Goal: Task Accomplishment & Management: Use online tool/utility

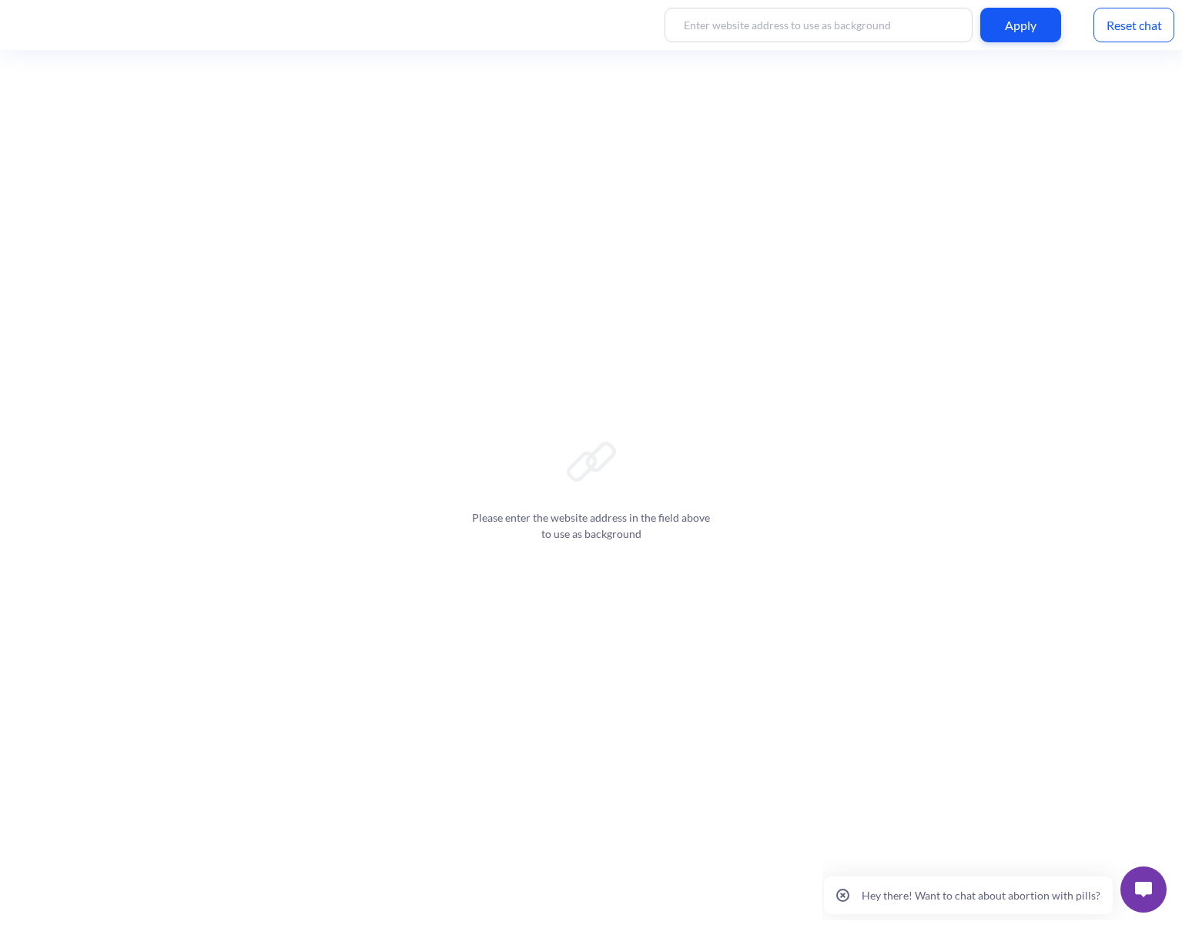
click at [1154, 887] on button at bounding box center [1143, 890] width 46 height 46
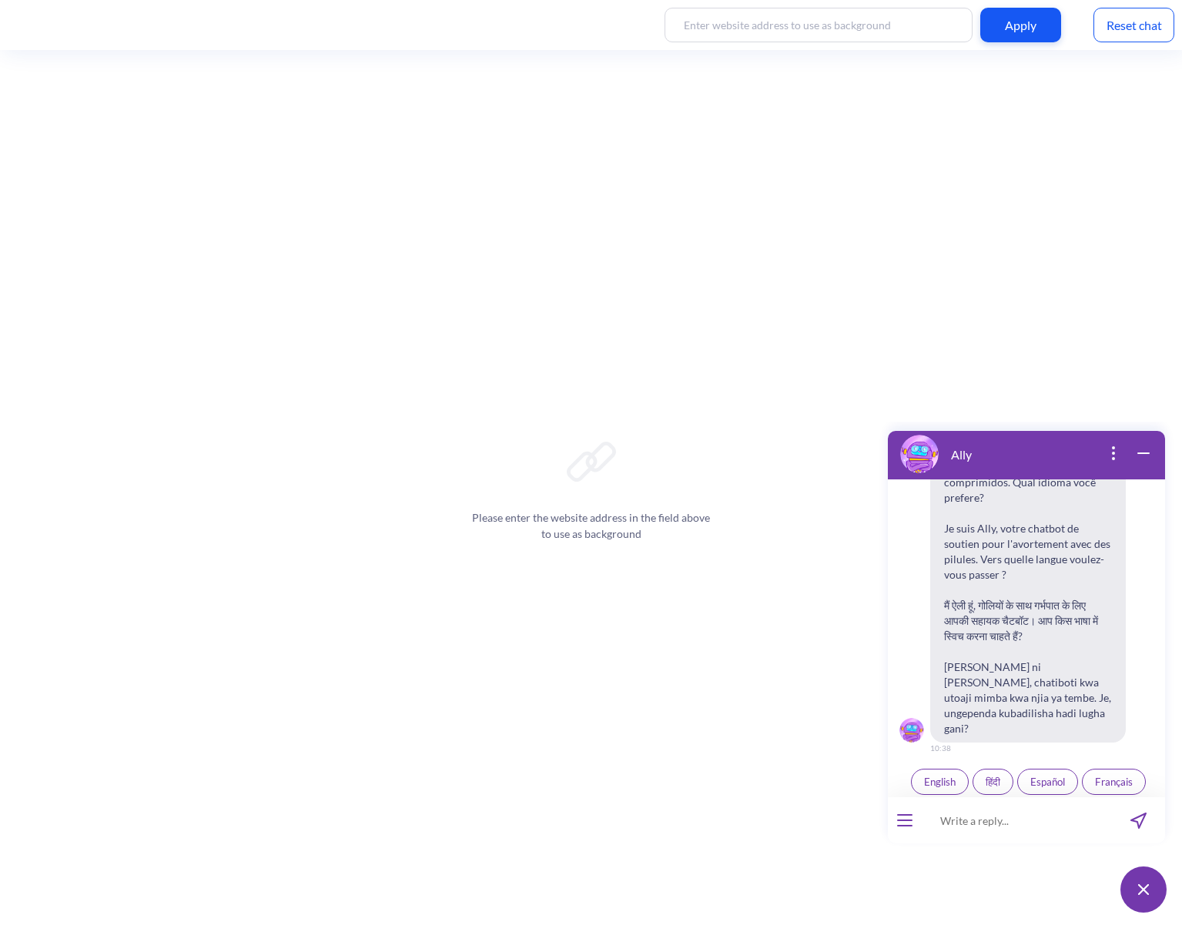
scroll to position [239, 0]
click at [1115, 455] on icon "open popup" at bounding box center [1113, 453] width 18 height 18
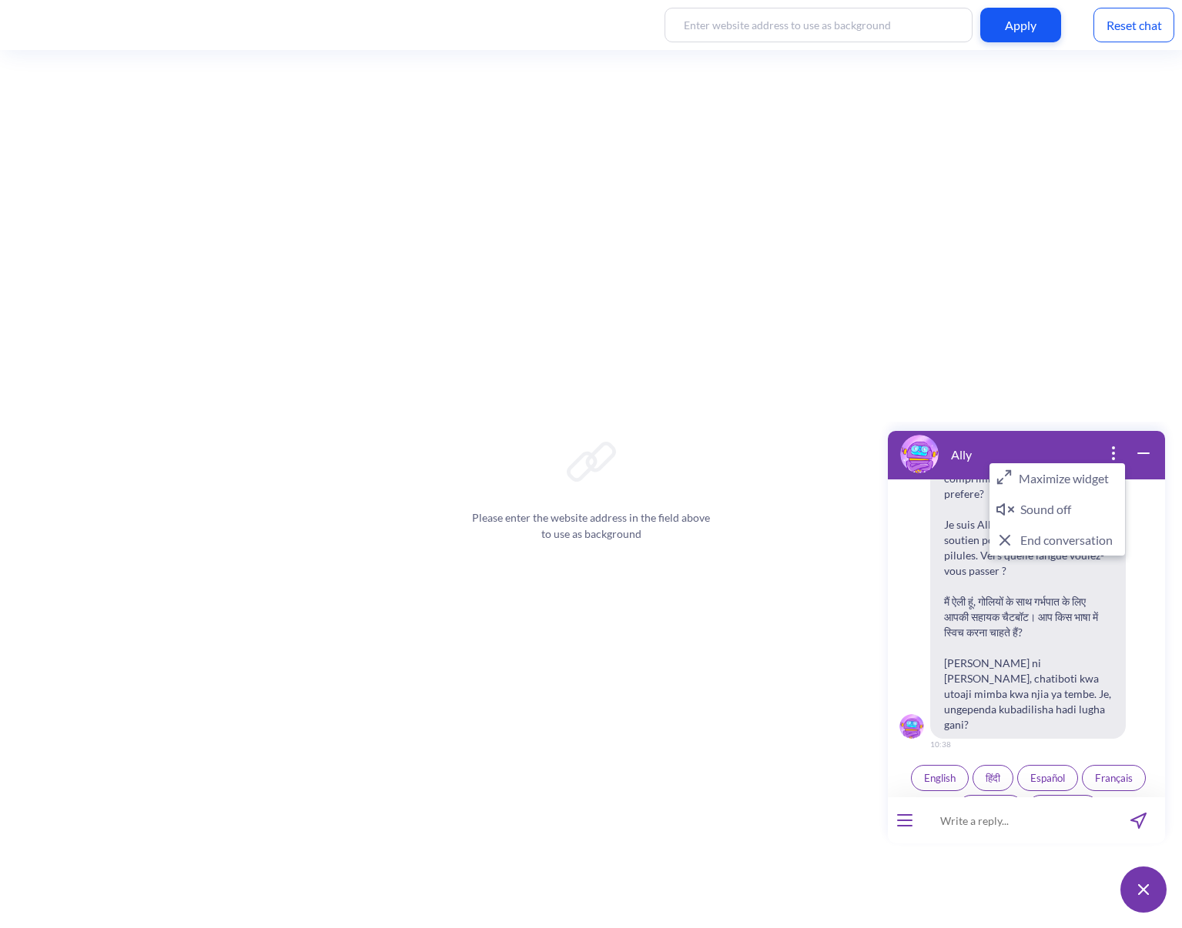
click at [1114, 454] on icon "close popup" at bounding box center [1113, 453] width 18 height 18
click at [907, 822] on button "open menu" at bounding box center [904, 820] width 15 height 12
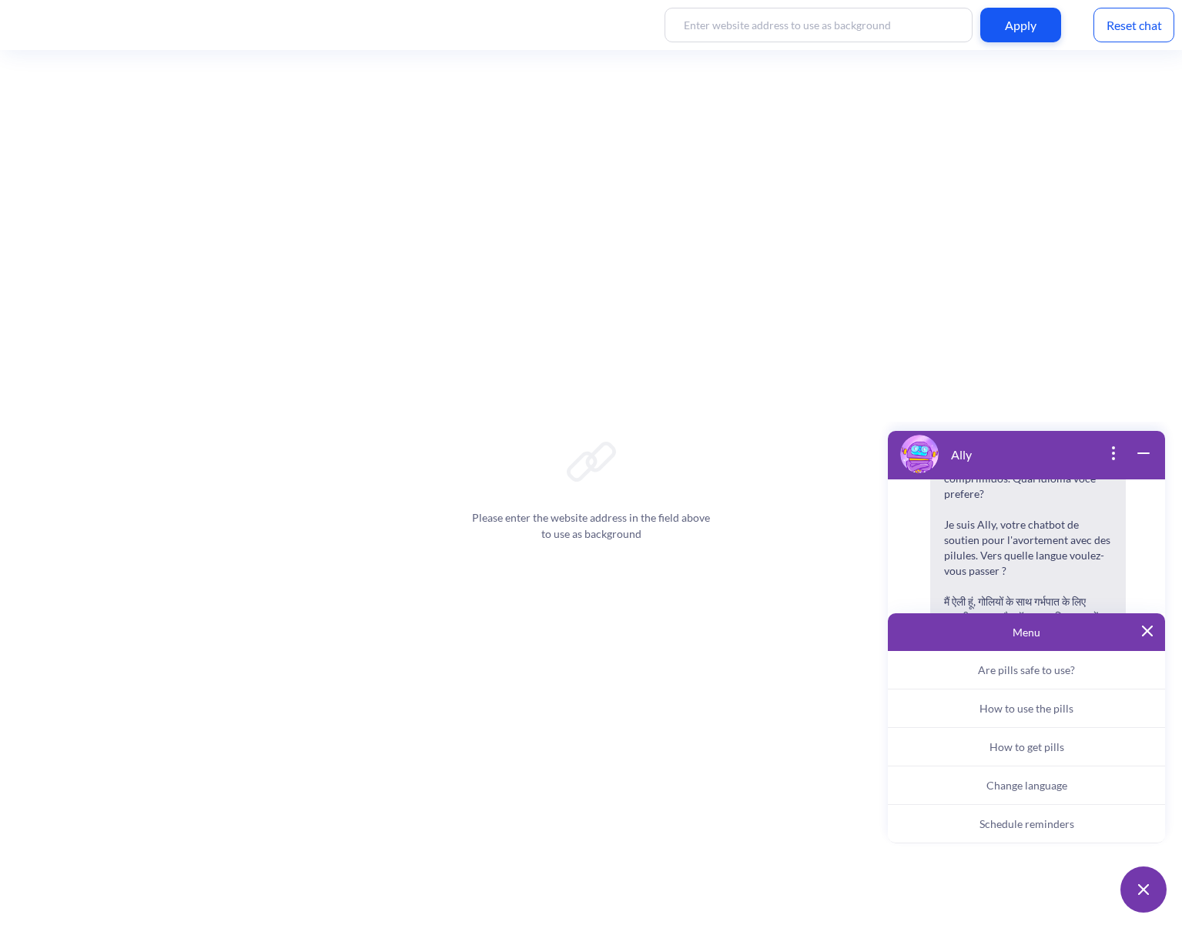
click at [1041, 821] on span "Schedule reminders" at bounding box center [1026, 823] width 95 height 13
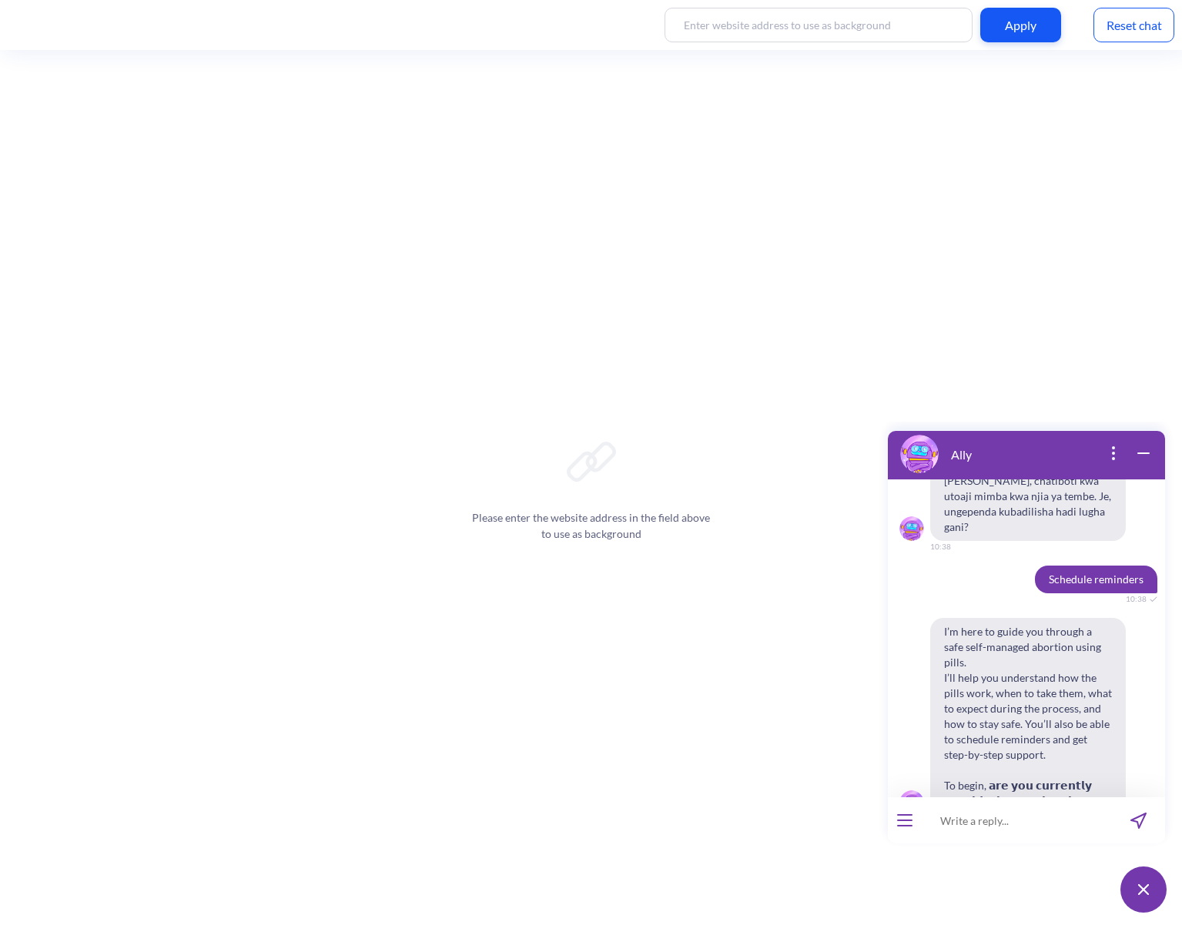
scroll to position [468, 0]
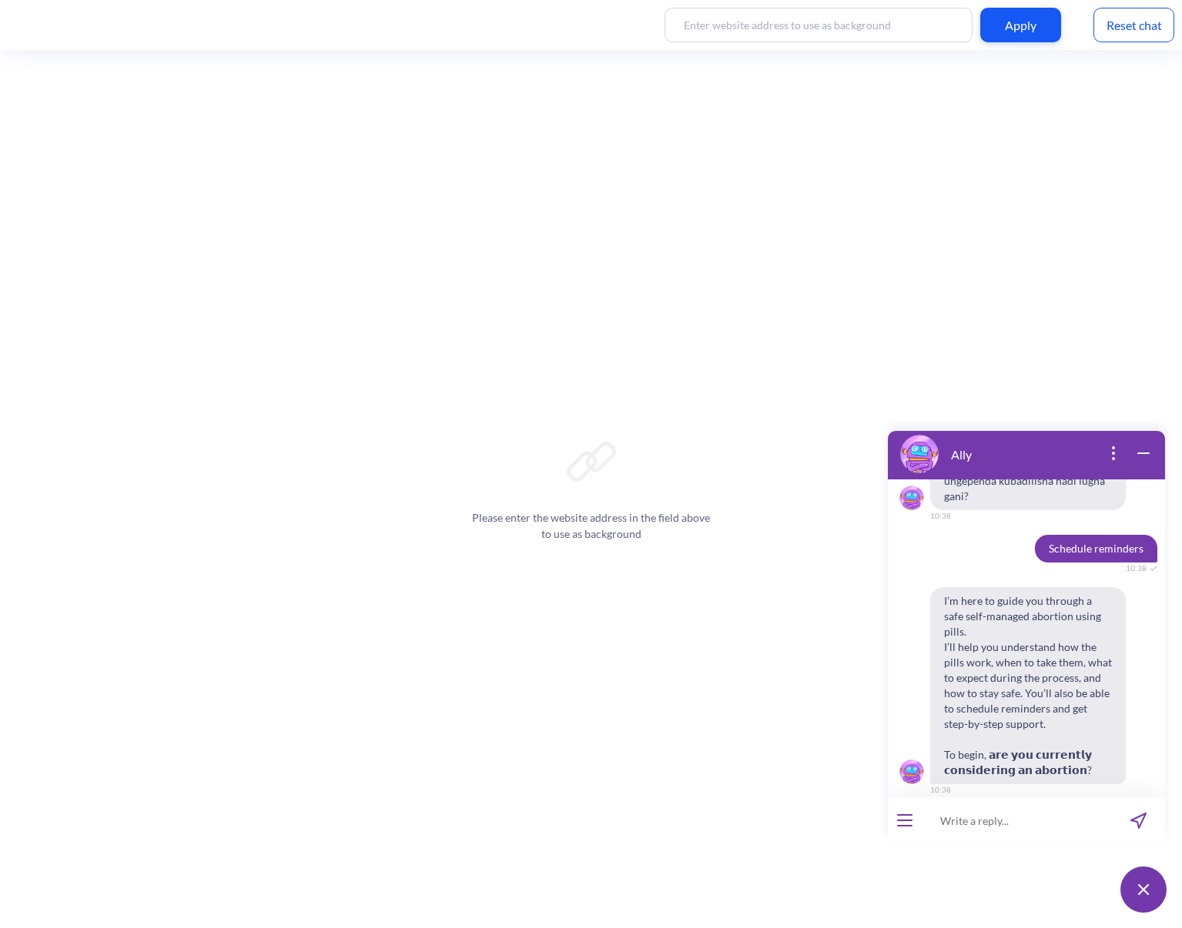
click at [1008, 817] on span "Yes" at bounding box center [1006, 823] width 15 height 12
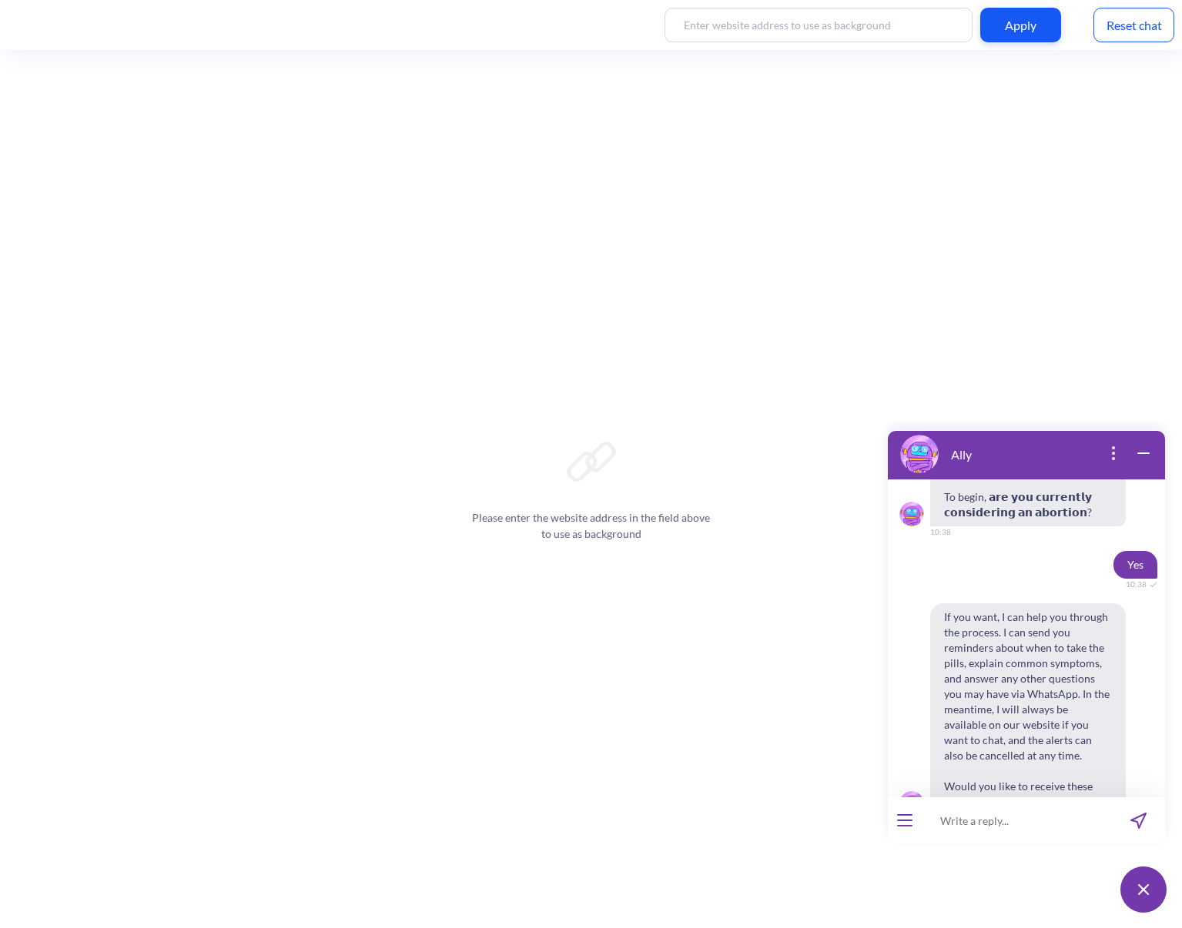
scroll to position [757, 0]
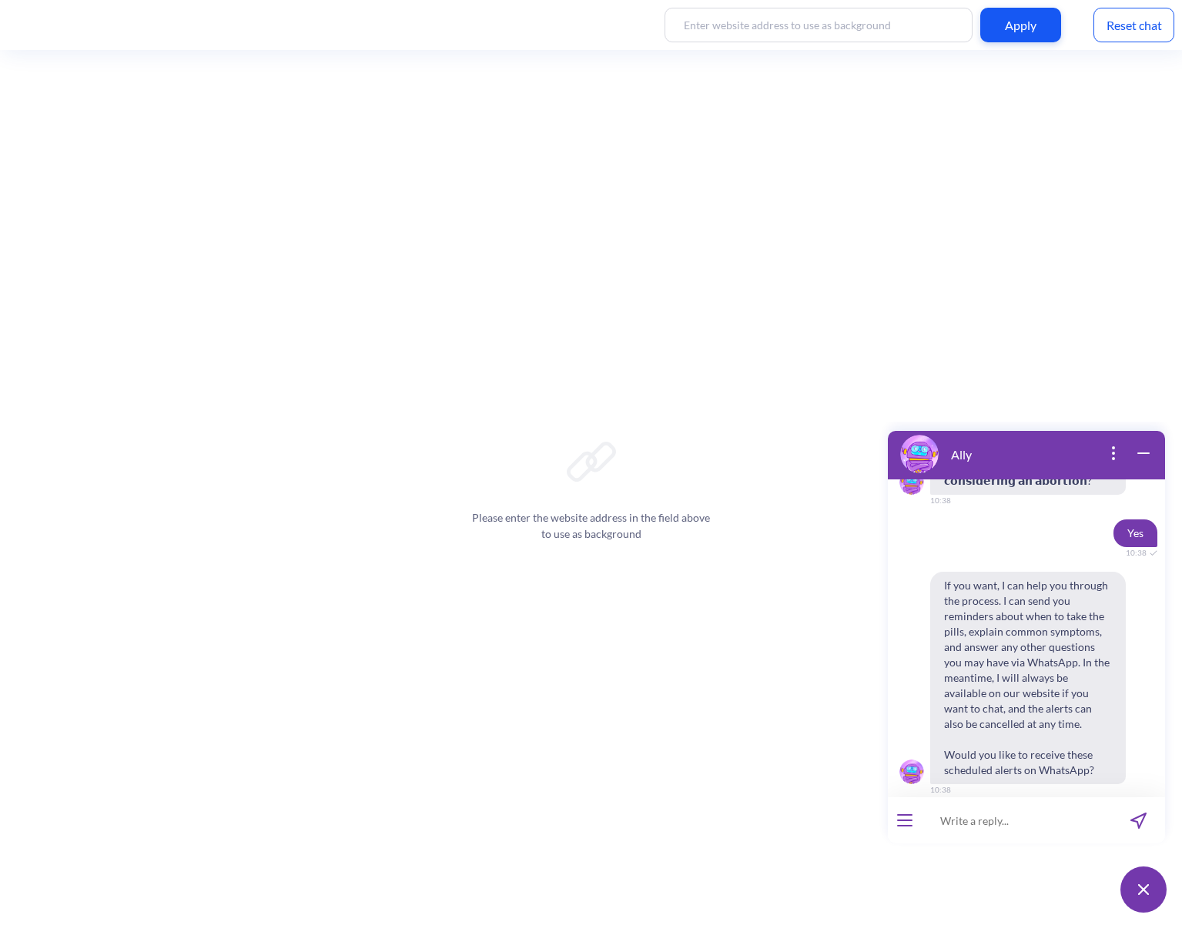
click at [1008, 817] on span "Yes" at bounding box center [1006, 823] width 15 height 12
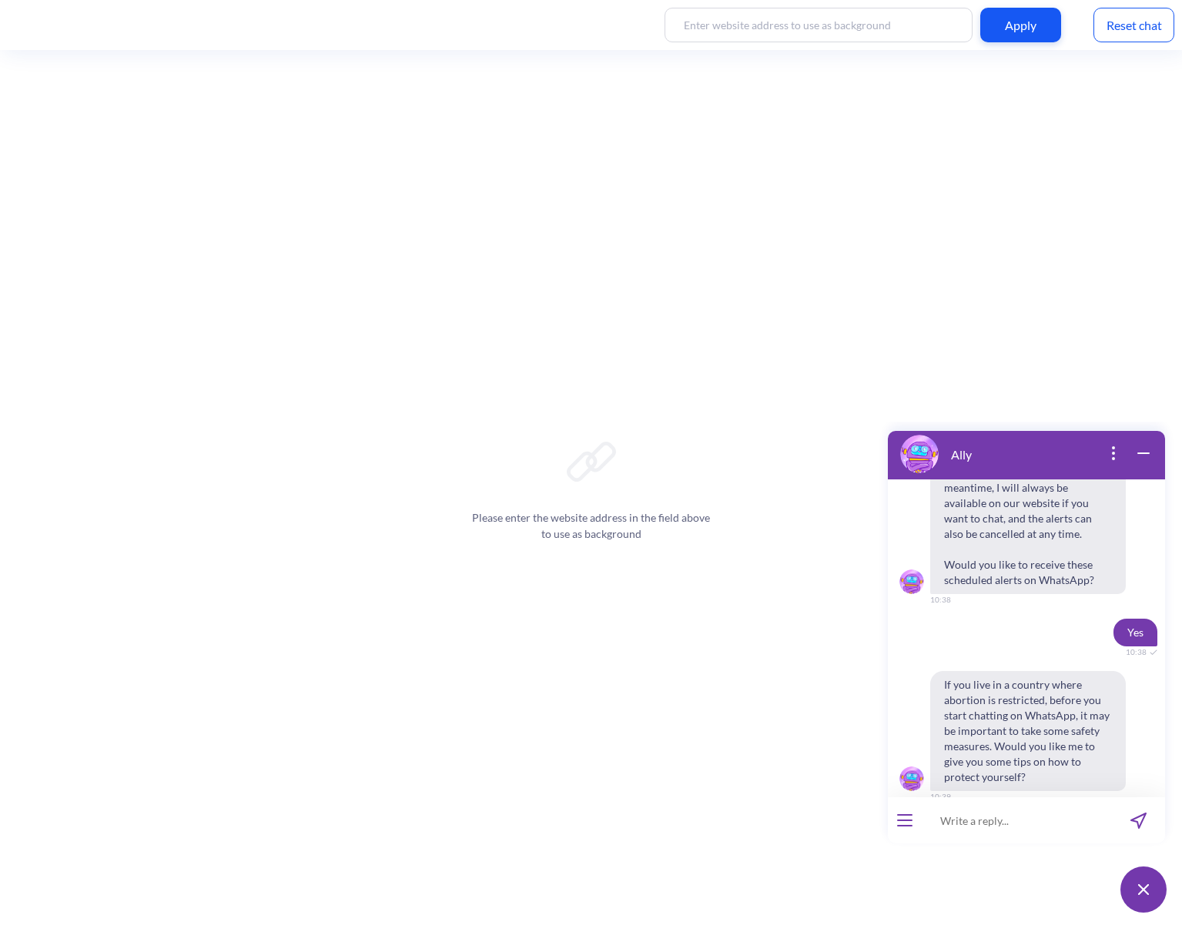
scroll to position [954, 0]
click at [1008, 817] on span "Yes" at bounding box center [1006, 823] width 15 height 12
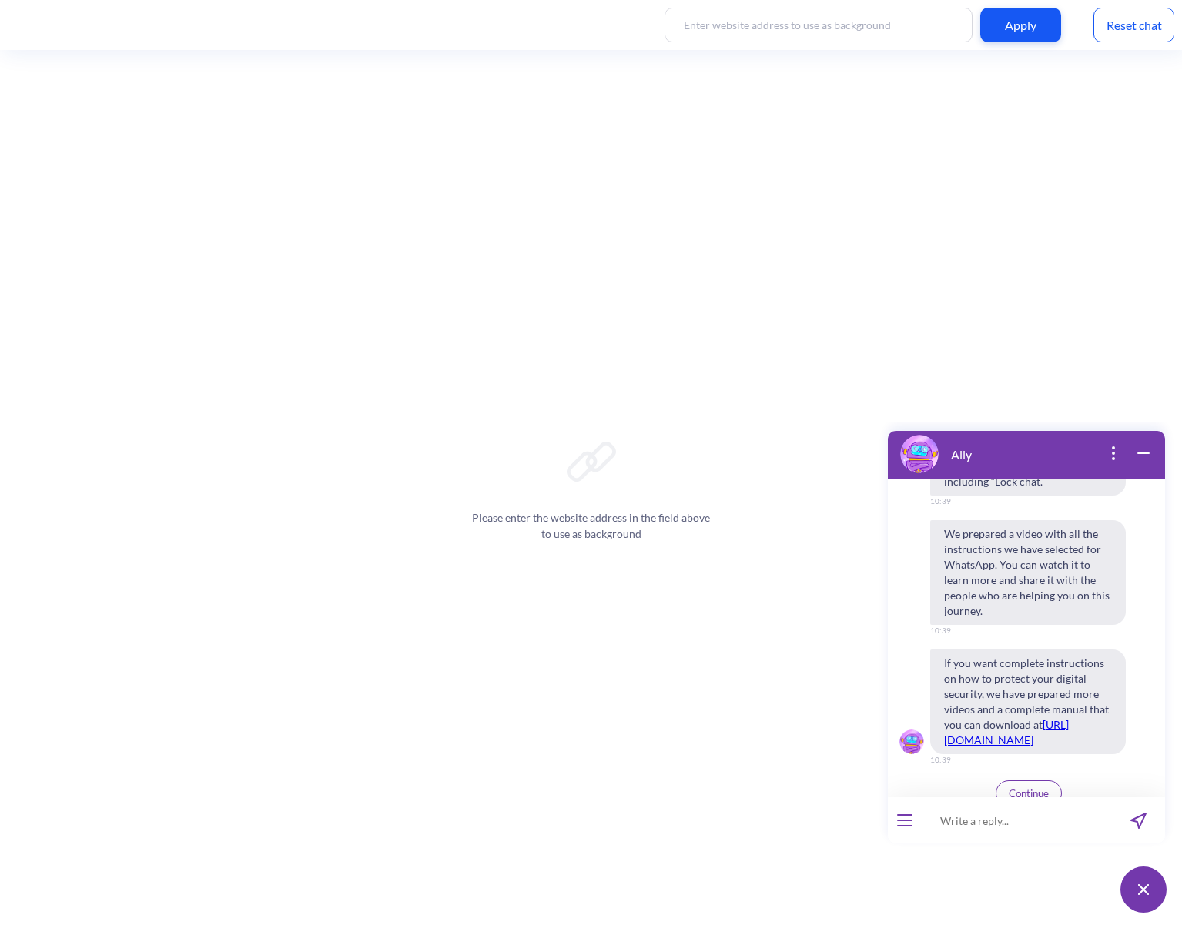
scroll to position [1586, 0]
click at [1008, 787] on span "Continue" at bounding box center [1028, 793] width 40 height 12
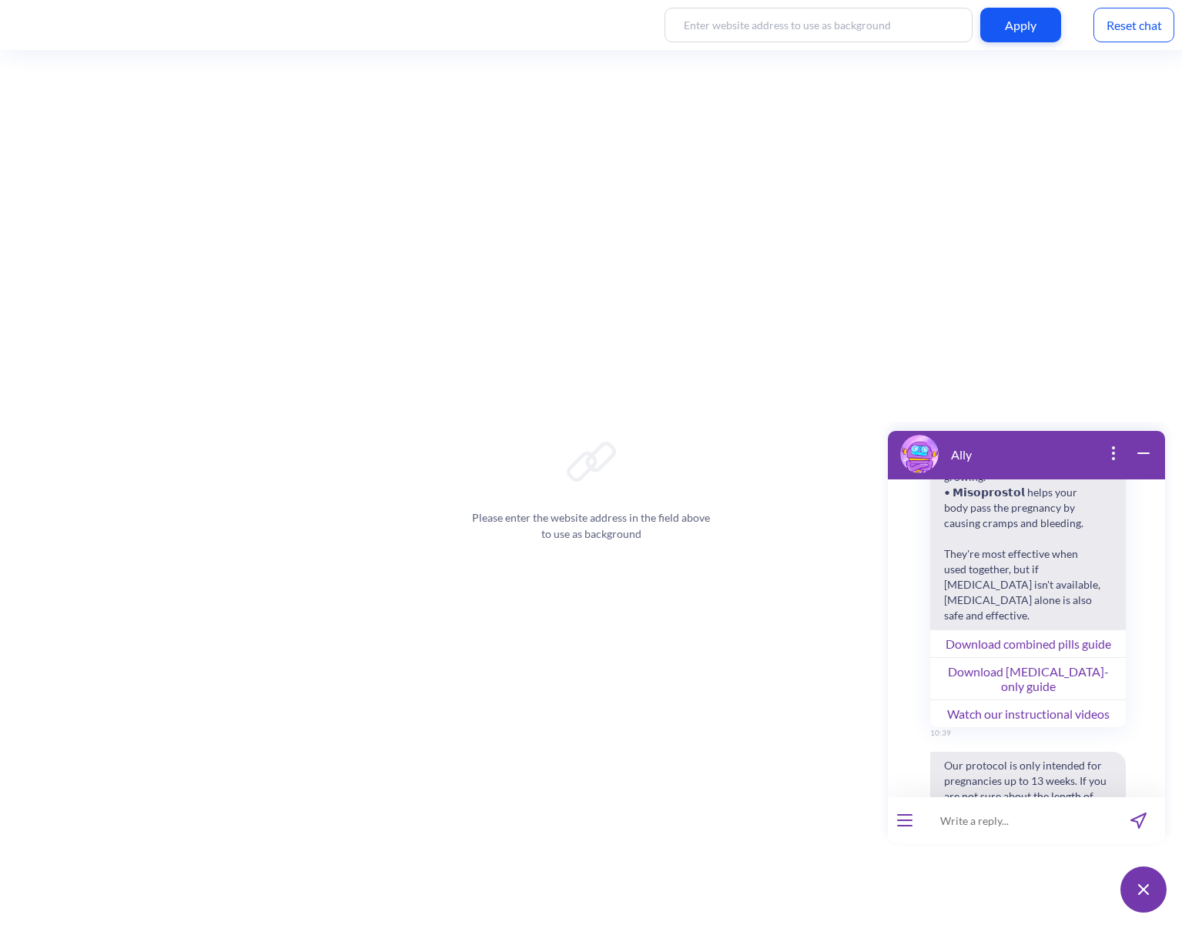
scroll to position [2682, 0]
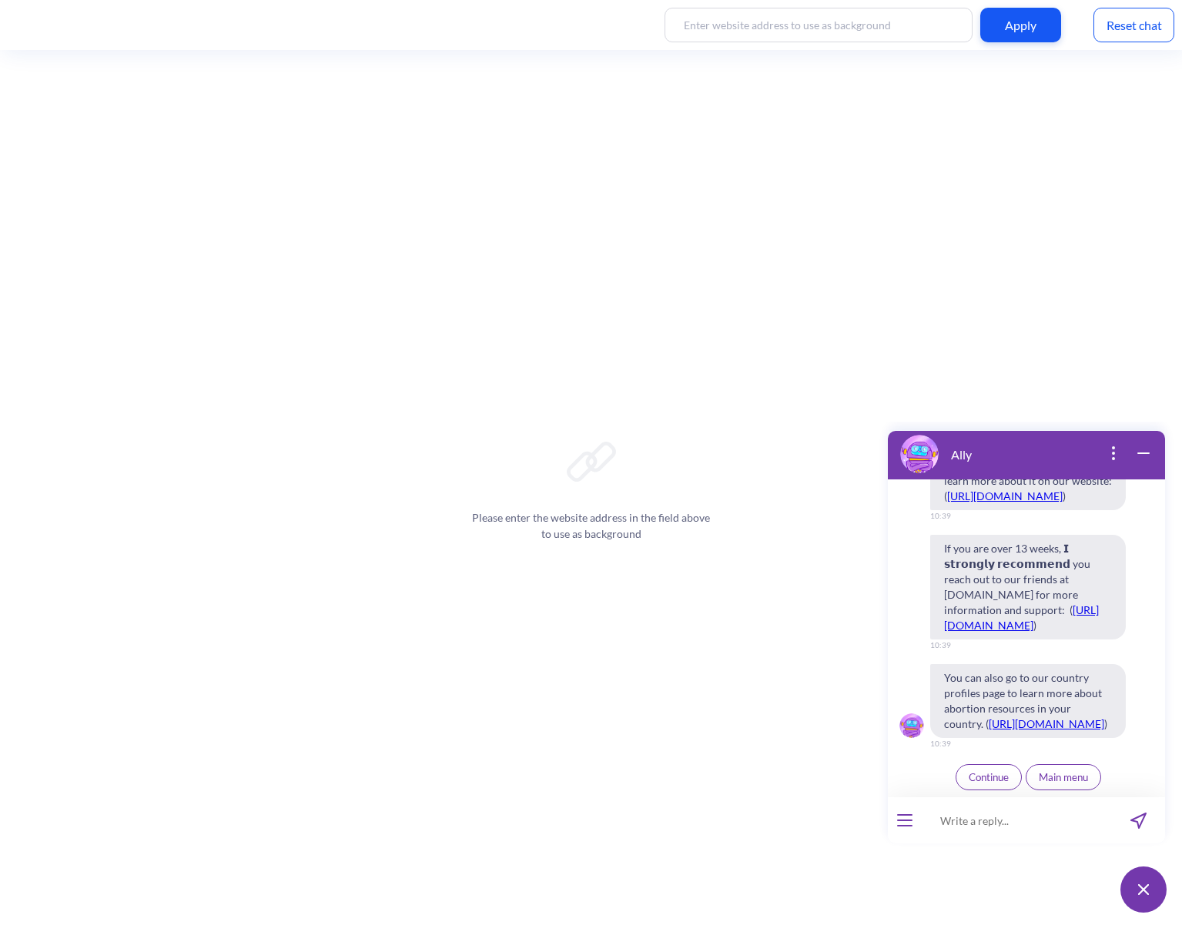
click at [984, 777] on span "Continue" at bounding box center [988, 777] width 40 height 12
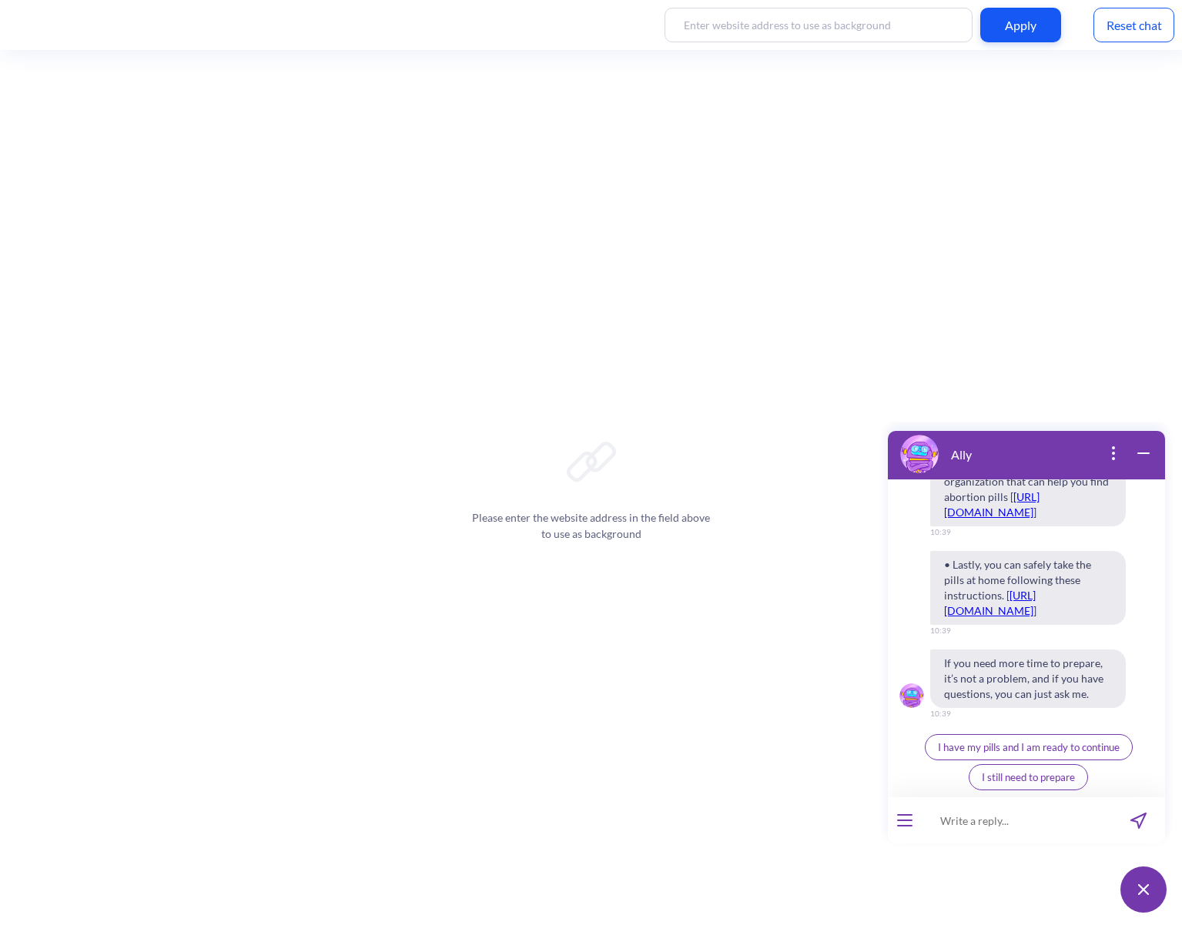
scroll to position [3334, 0]
click at [1093, 747] on span "I have my pills and I am ready to continue" at bounding box center [1029, 747] width 182 height 12
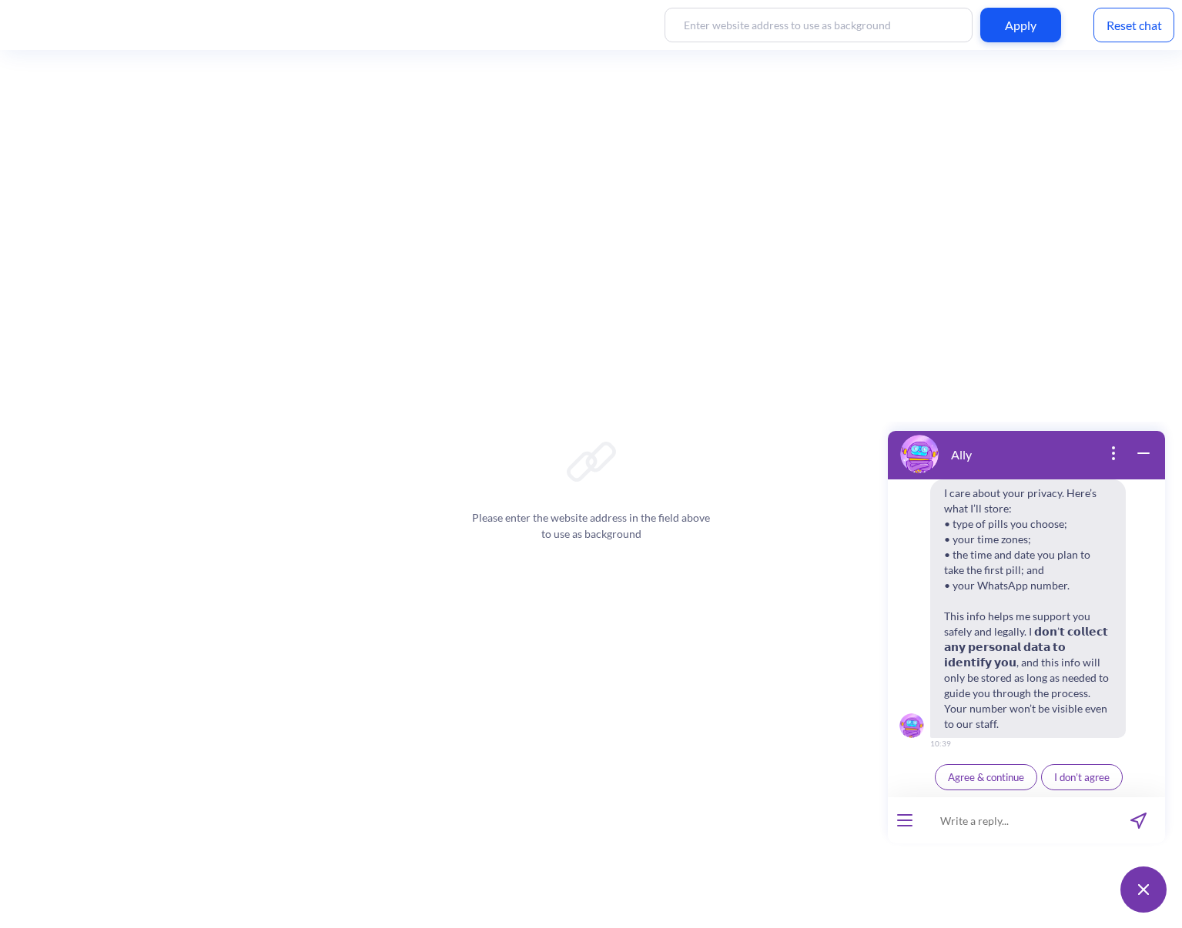
scroll to position [3640, 0]
click at [1001, 779] on span "Agree & continue" at bounding box center [986, 777] width 76 height 12
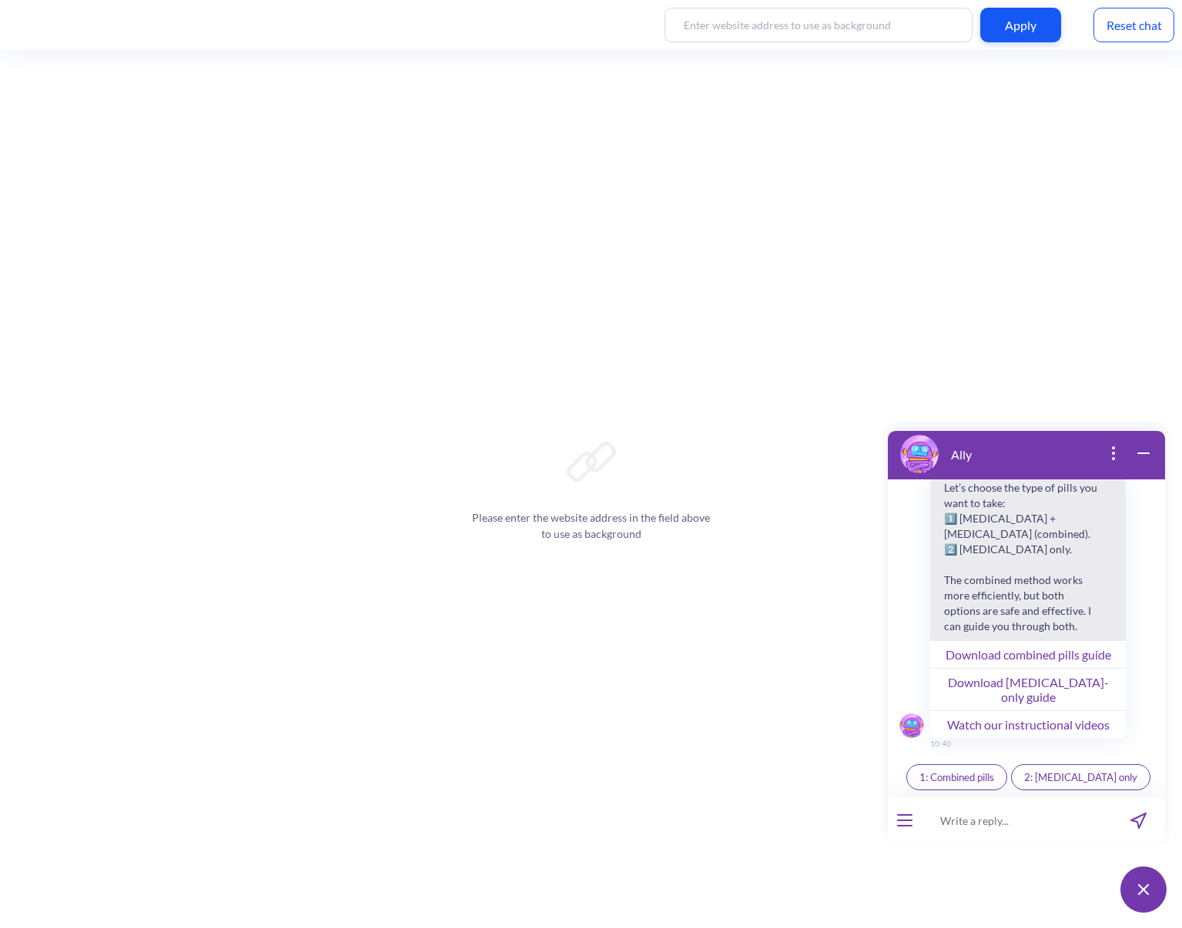
scroll to position [3968, 0]
click at [1074, 781] on span "2: [MEDICAL_DATA] only" at bounding box center [1080, 777] width 113 height 12
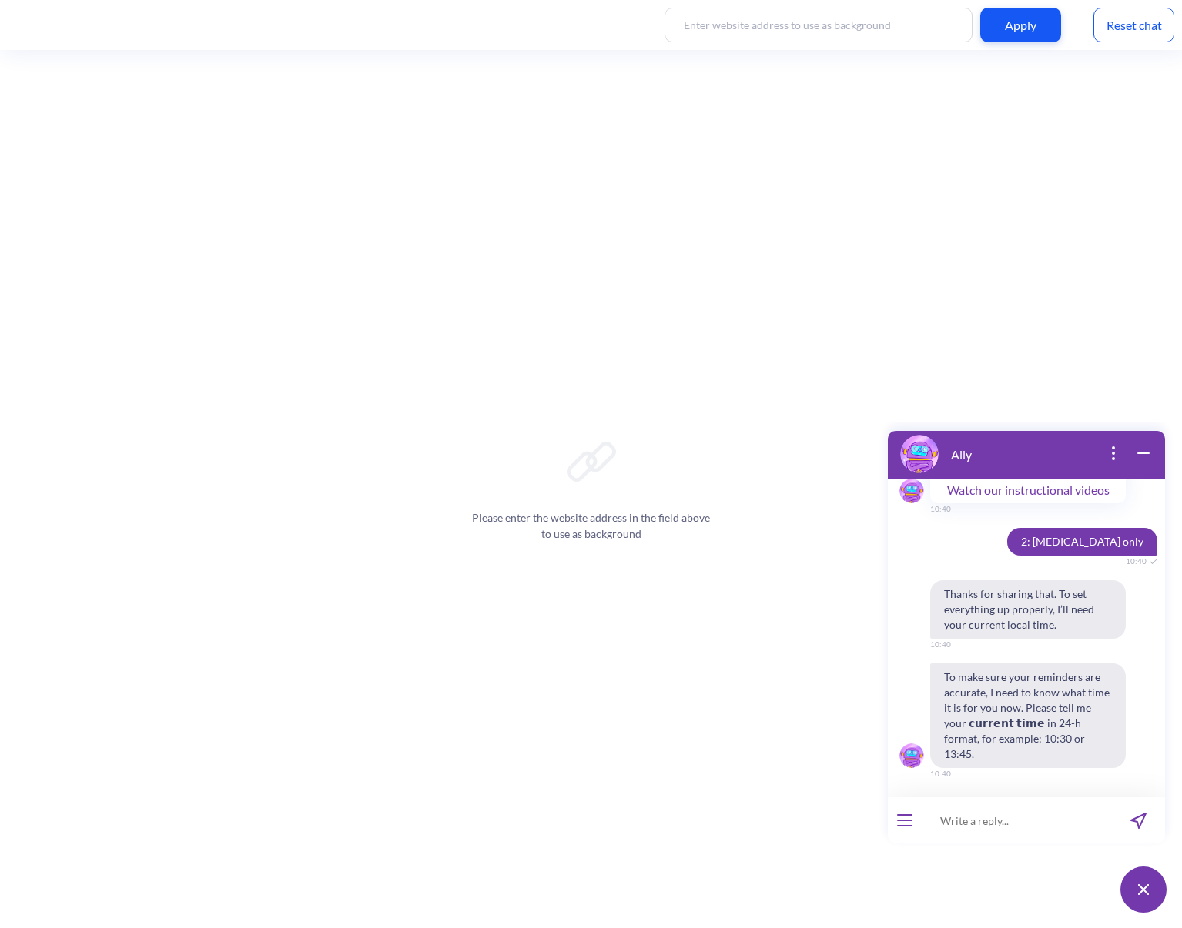
scroll to position [4187, 0]
click at [988, 814] on input at bounding box center [1016, 820] width 190 height 46
type input "10:40"
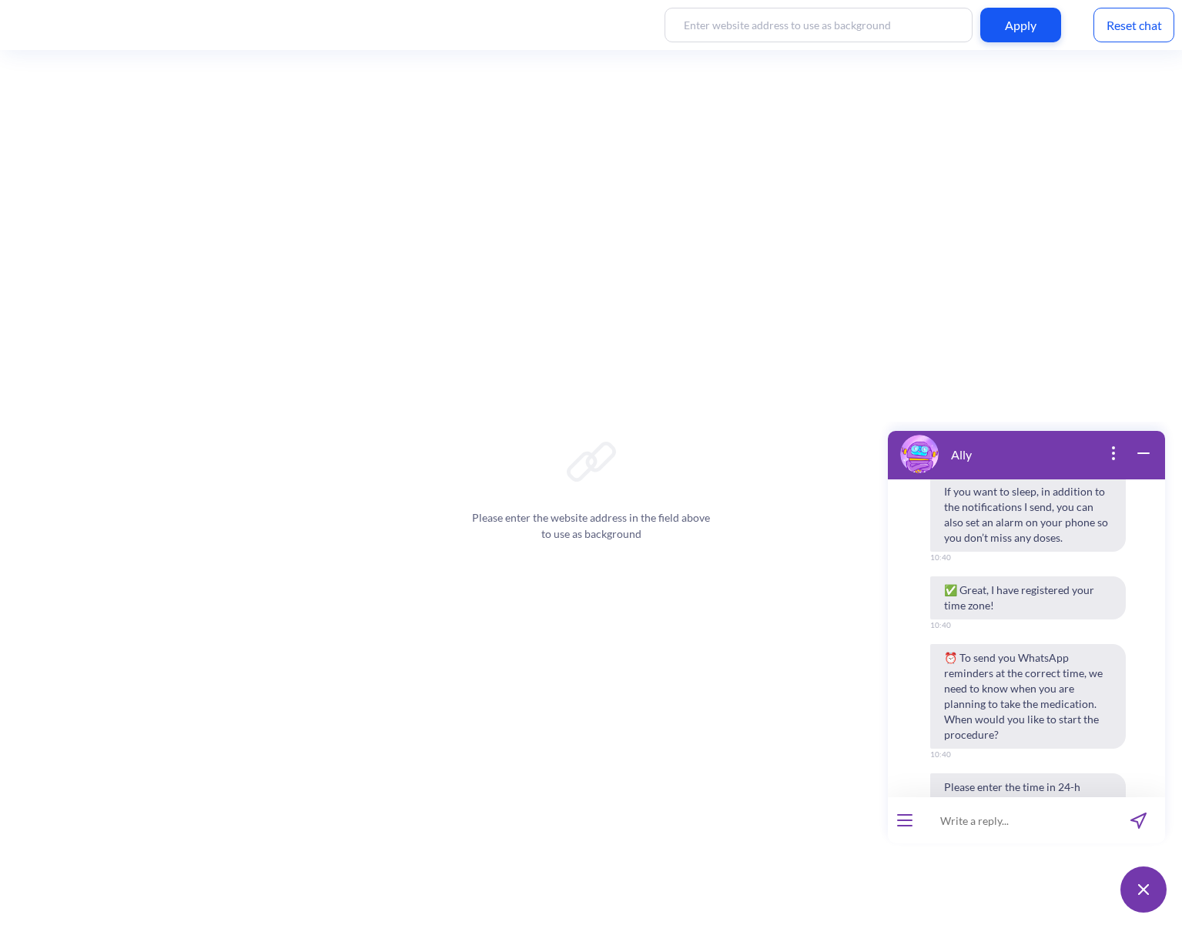
scroll to position [4818, 0]
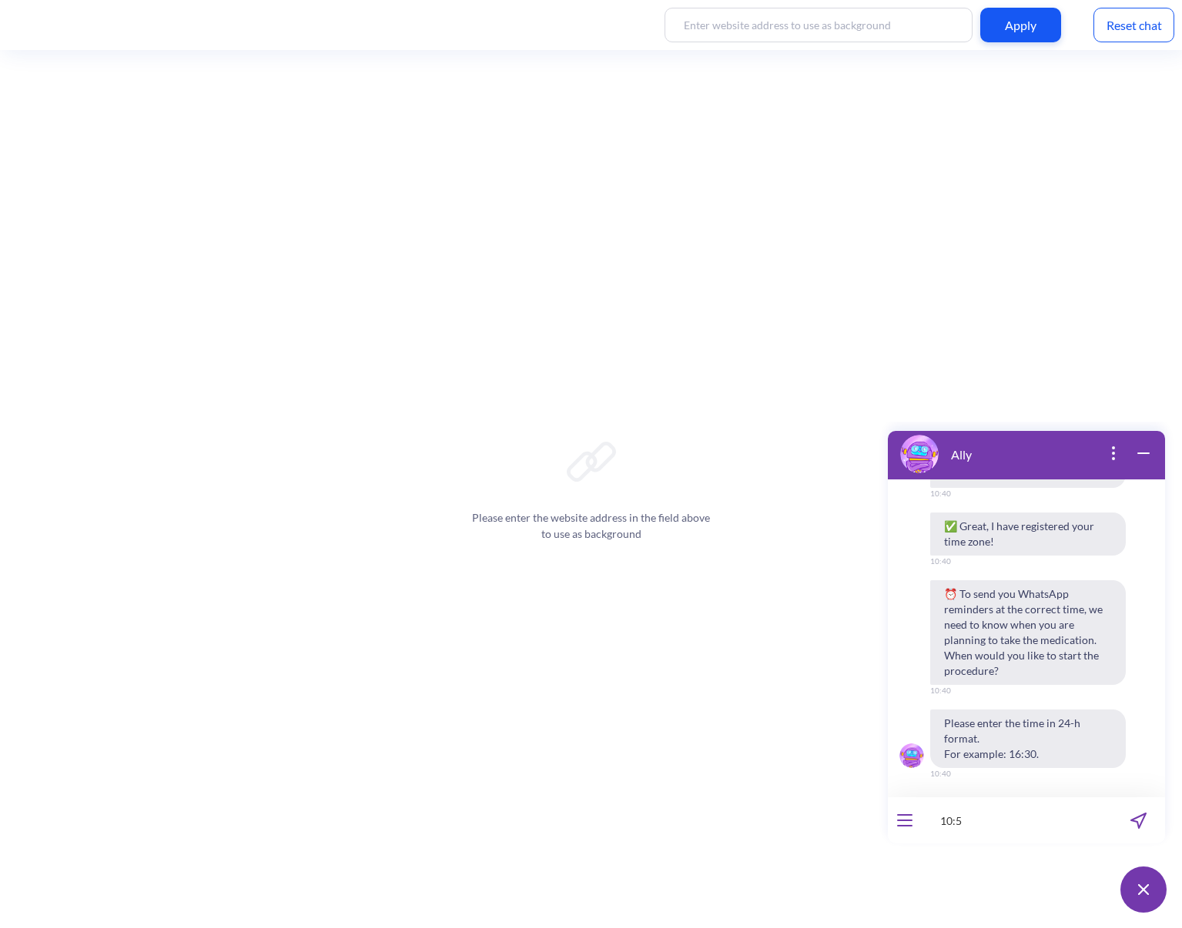
type input "10:50"
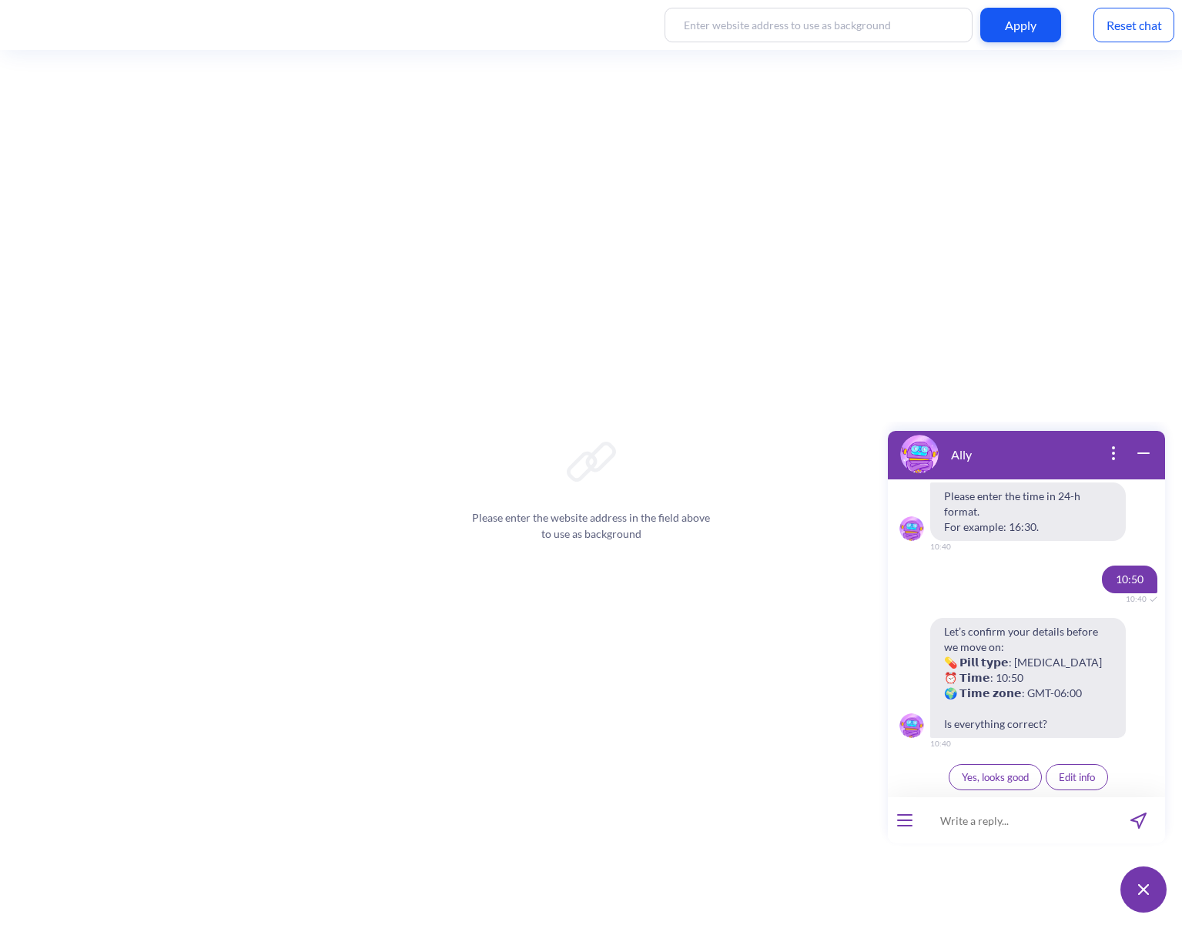
scroll to position [5046, 0]
click at [1007, 785] on button "Yes, looks good" at bounding box center [994, 777] width 93 height 26
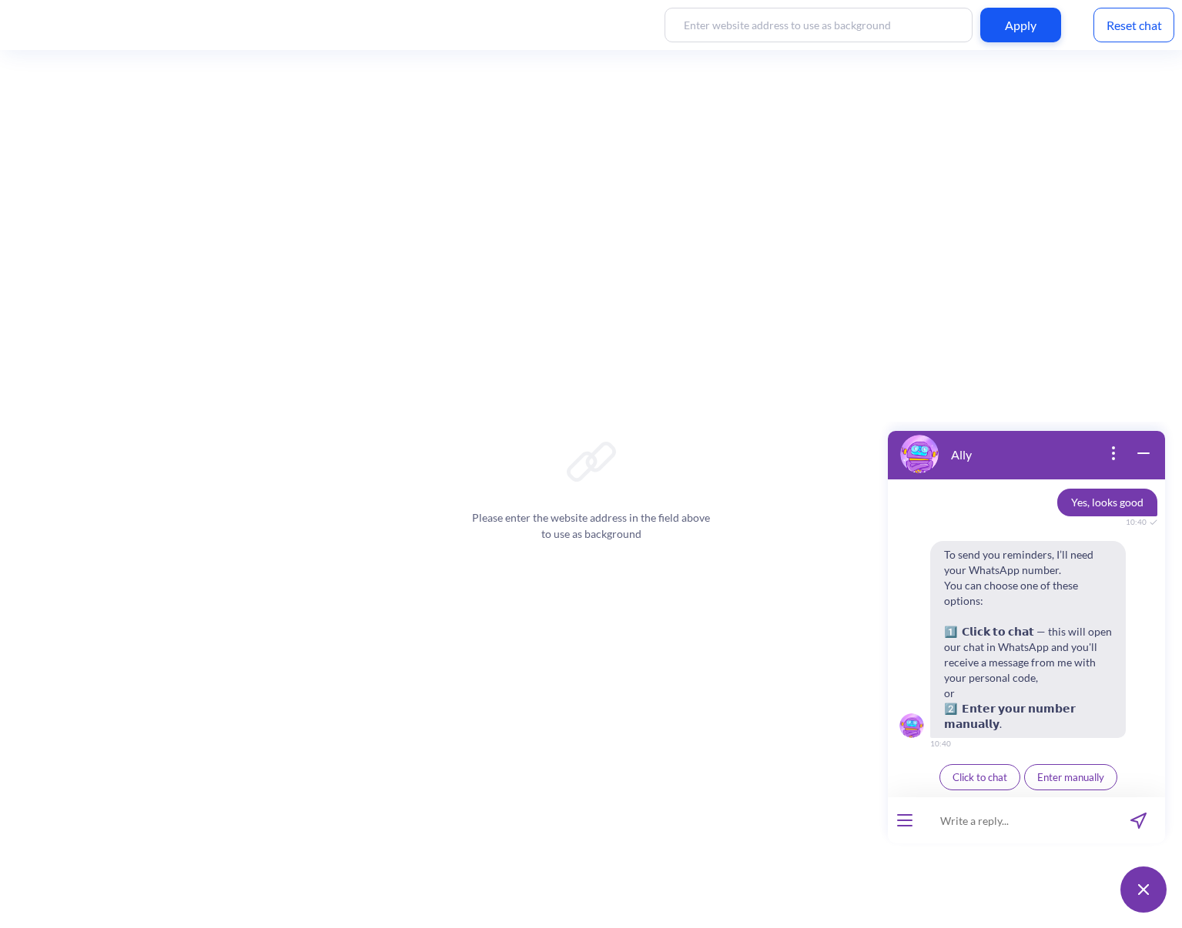
scroll to position [5304, 0]
click at [1047, 777] on span "Enter manually" at bounding box center [1070, 777] width 67 height 12
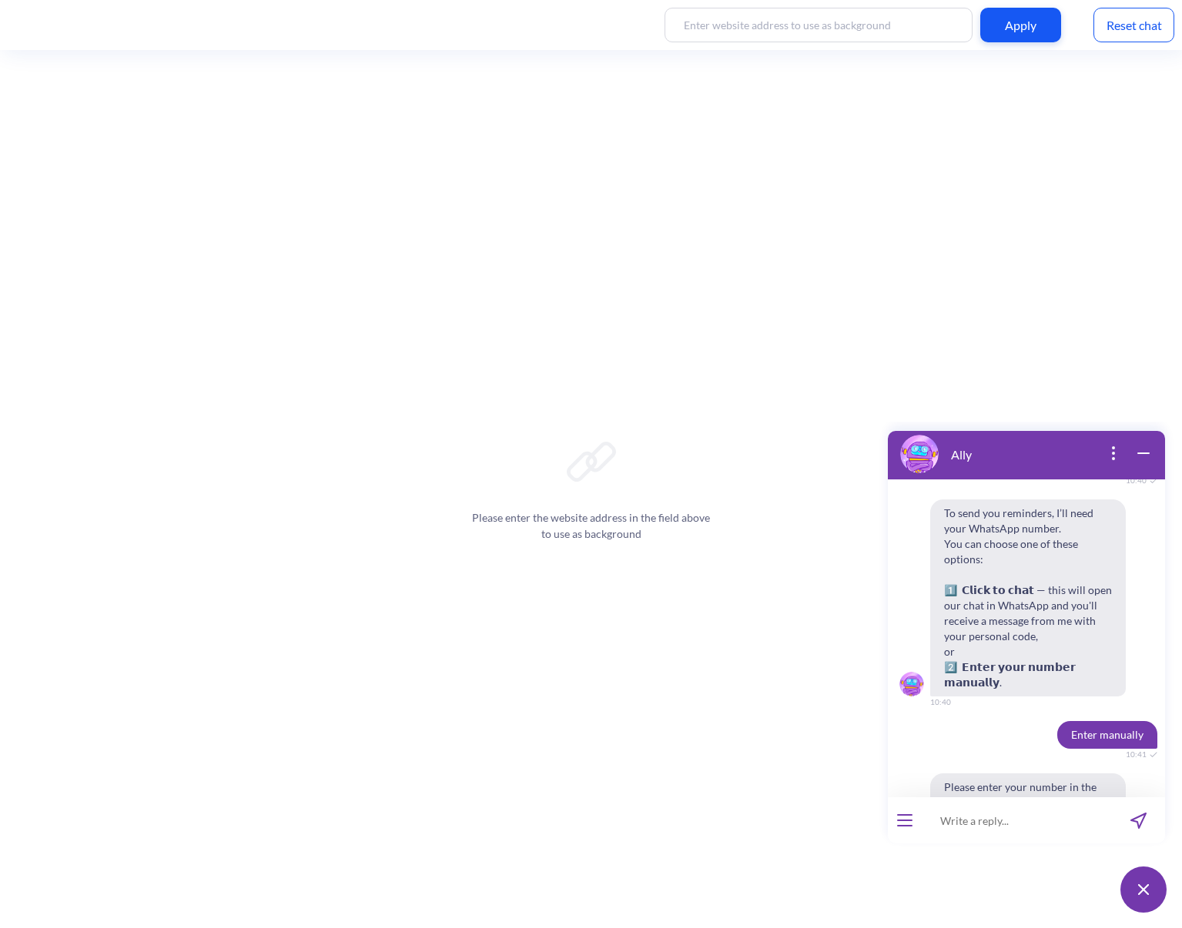
scroll to position [5410, 0]
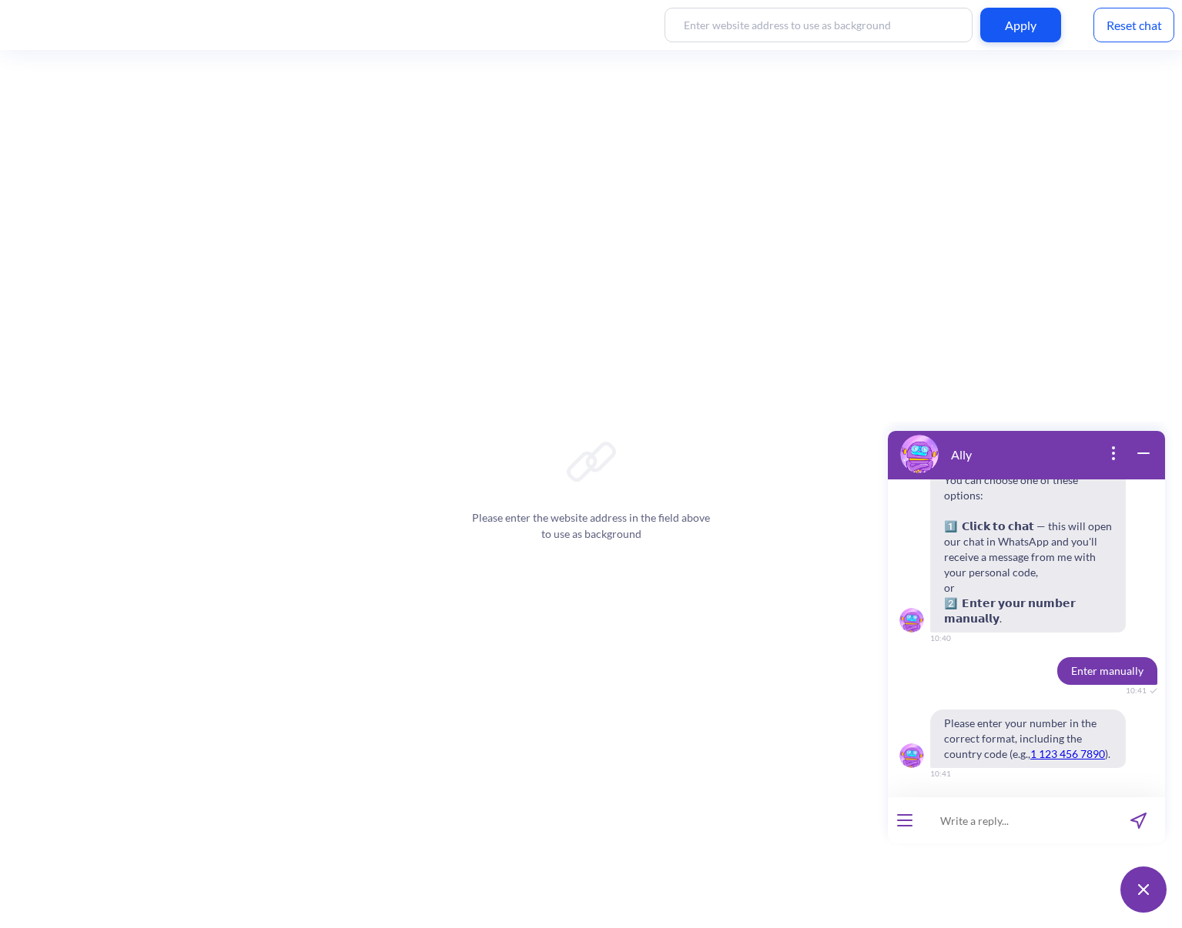
click at [1036, 814] on input at bounding box center [1016, 820] width 190 height 46
type input "5 999 270 1826"
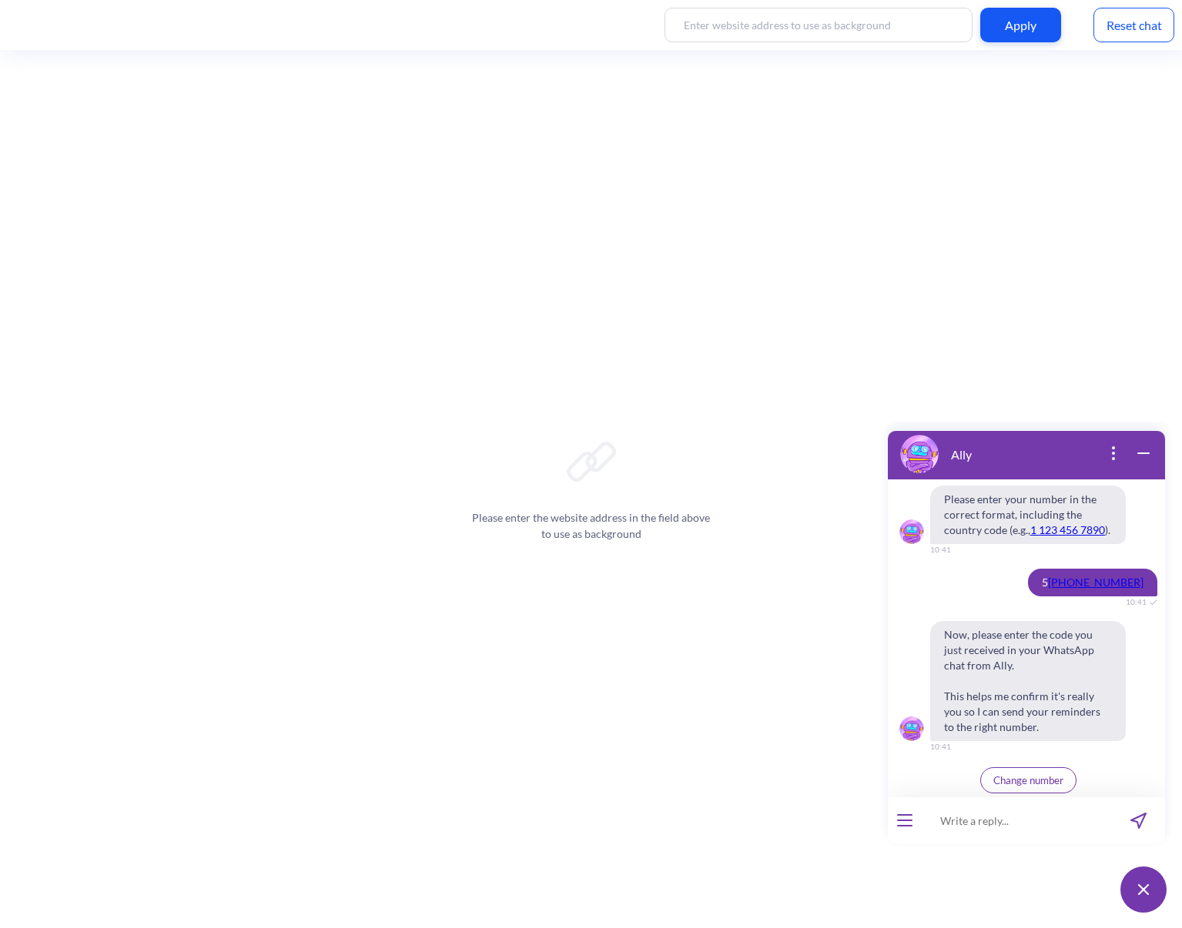
scroll to position [5637, 0]
click at [1015, 834] on input at bounding box center [1016, 820] width 190 height 46
click at [1014, 834] on input at bounding box center [1016, 820] width 190 height 46
type input "59992701826"
click at [1006, 768] on button "Change number" at bounding box center [1028, 777] width 96 height 26
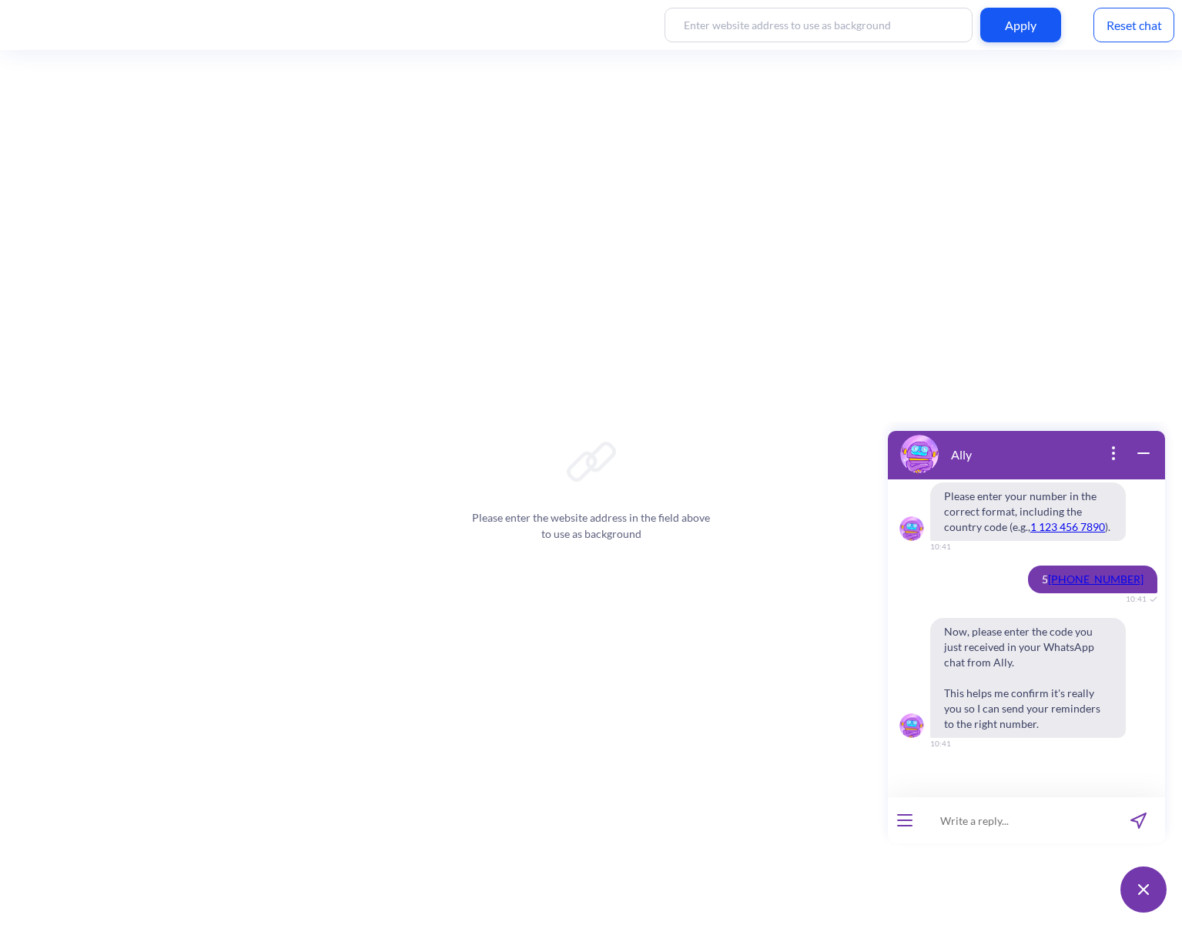
click at [999, 828] on input at bounding box center [1016, 820] width 190 height 46
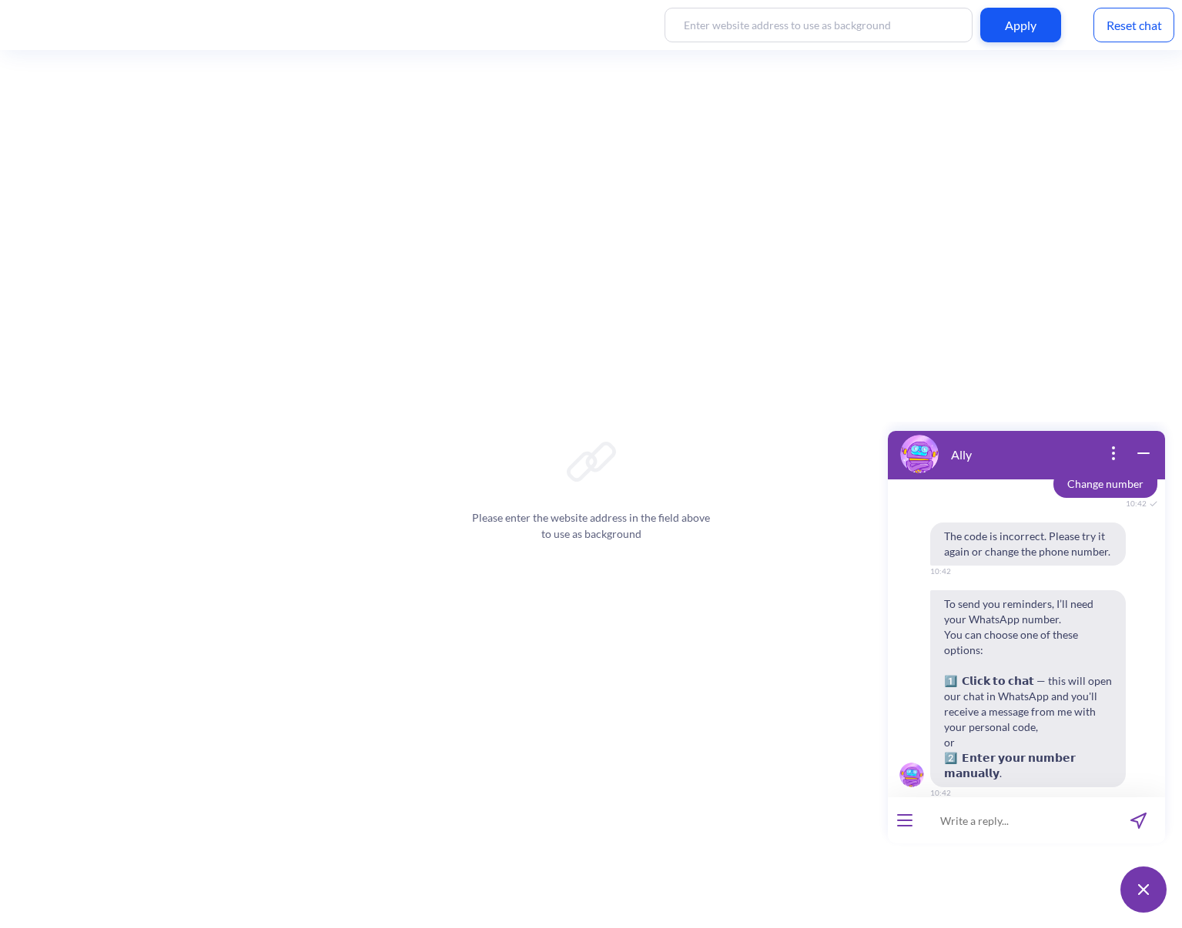
scroll to position [6015, 0]
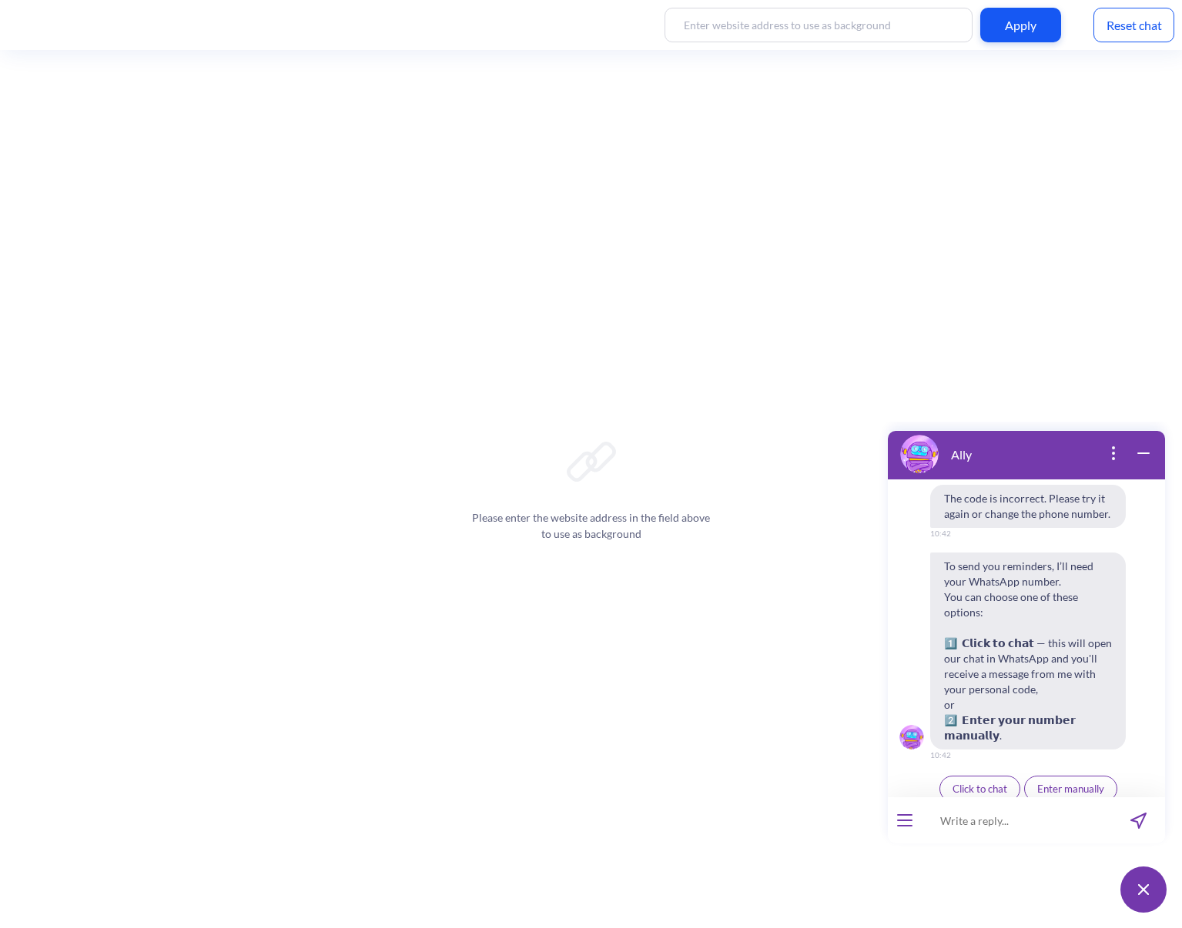
click at [1062, 783] on span "Enter manually" at bounding box center [1070, 789] width 67 height 12
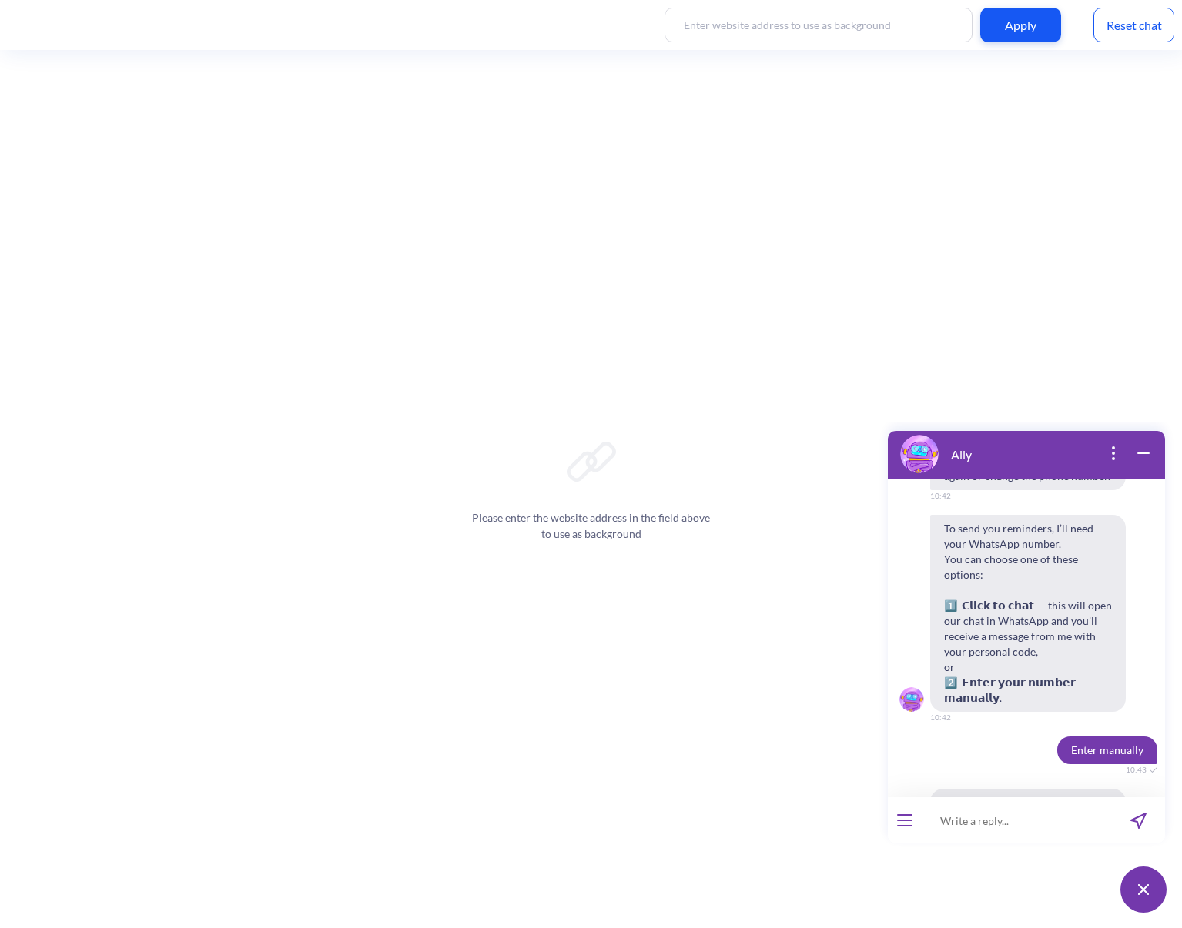
scroll to position [6121, 0]
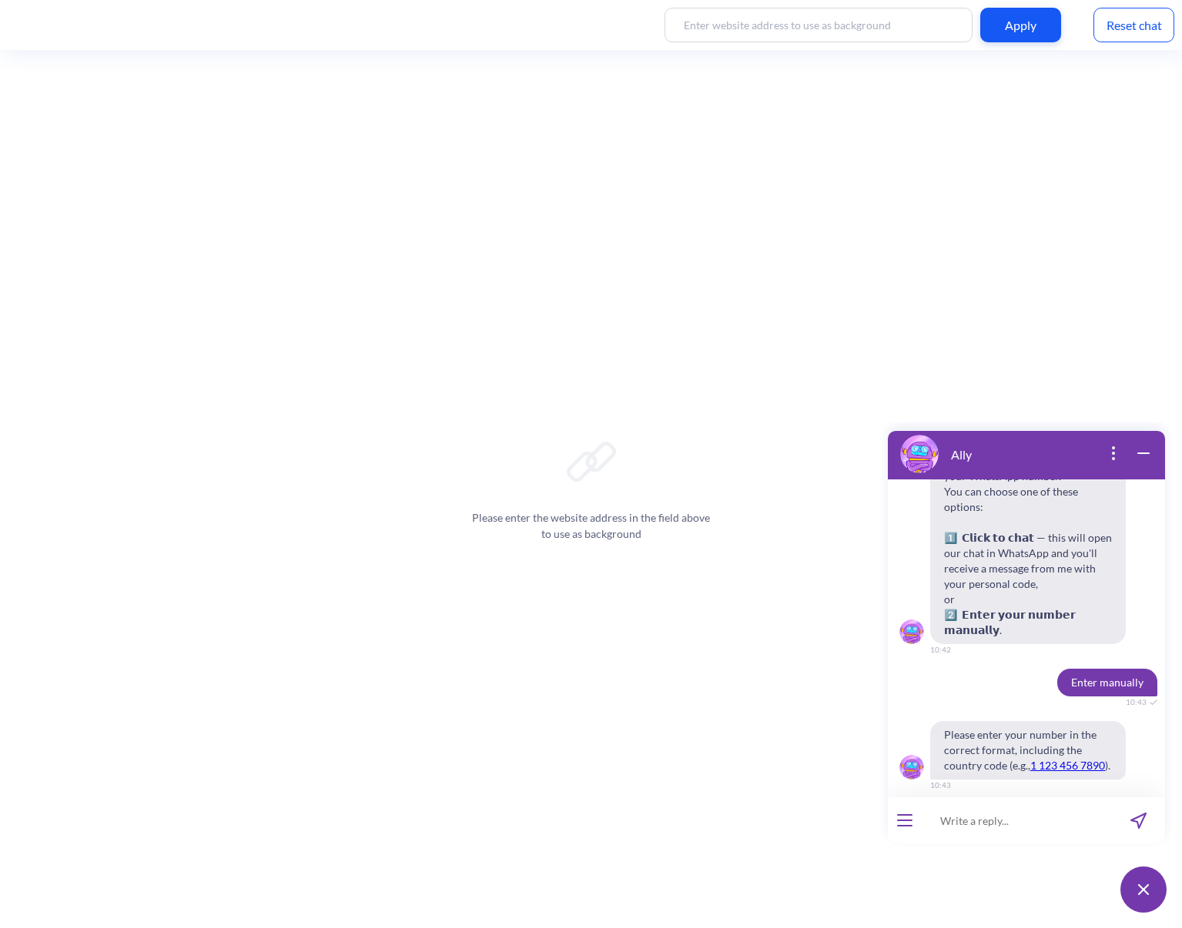
click at [1031, 823] on input at bounding box center [1016, 820] width 190 height 46
type input "59992701826"
click at [1135, 821] on icon "send message" at bounding box center [1138, 821] width 15 height 15
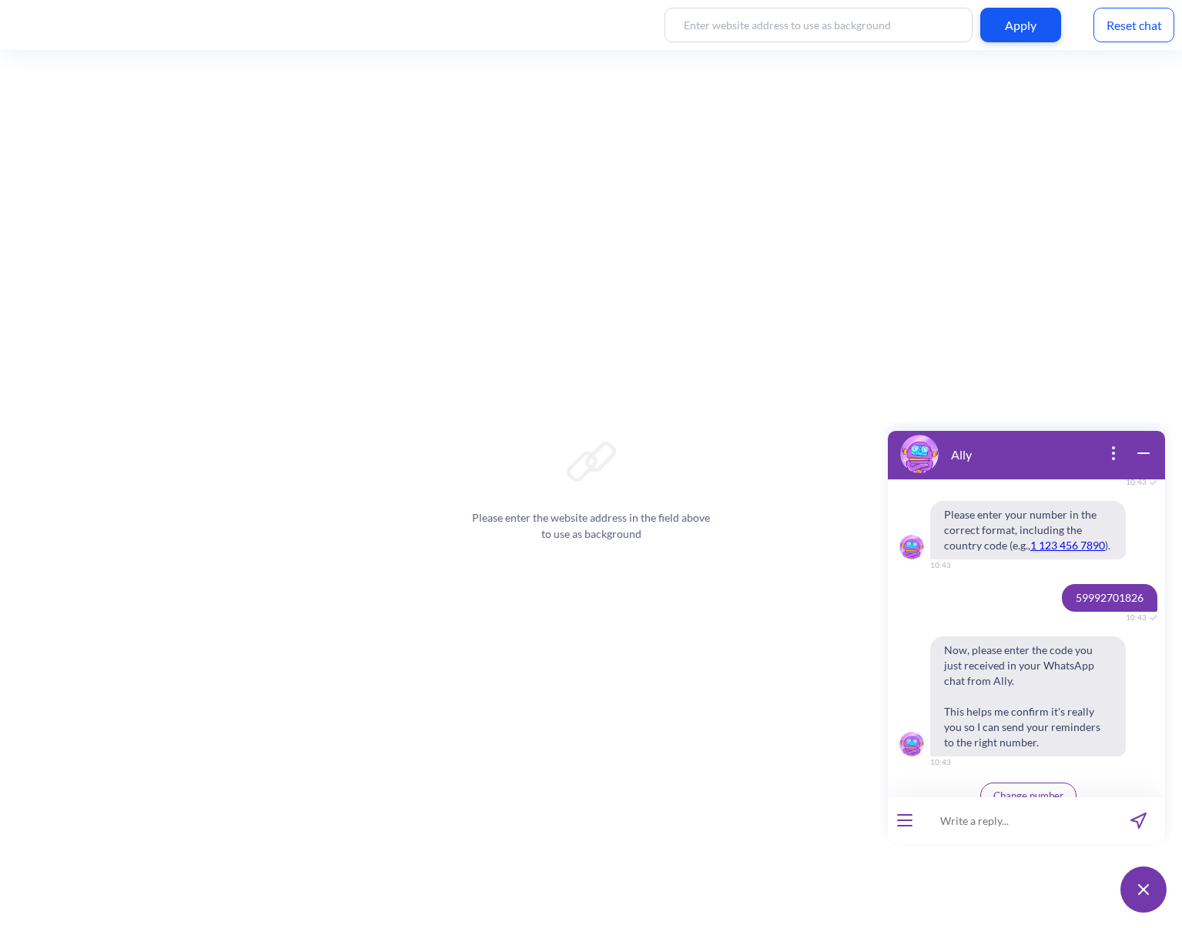
scroll to position [6348, 0]
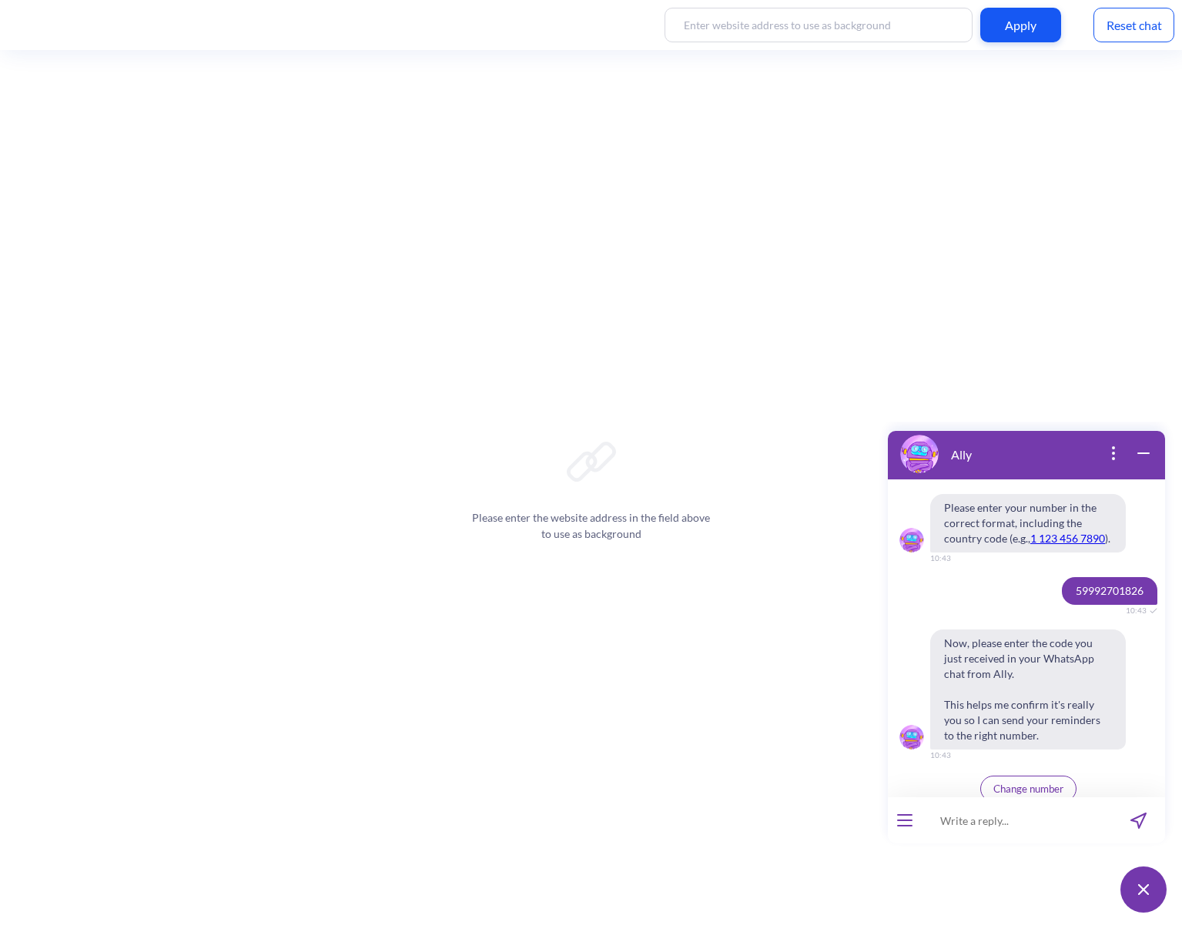
click at [1030, 783] on span "Change number" at bounding box center [1028, 789] width 70 height 12
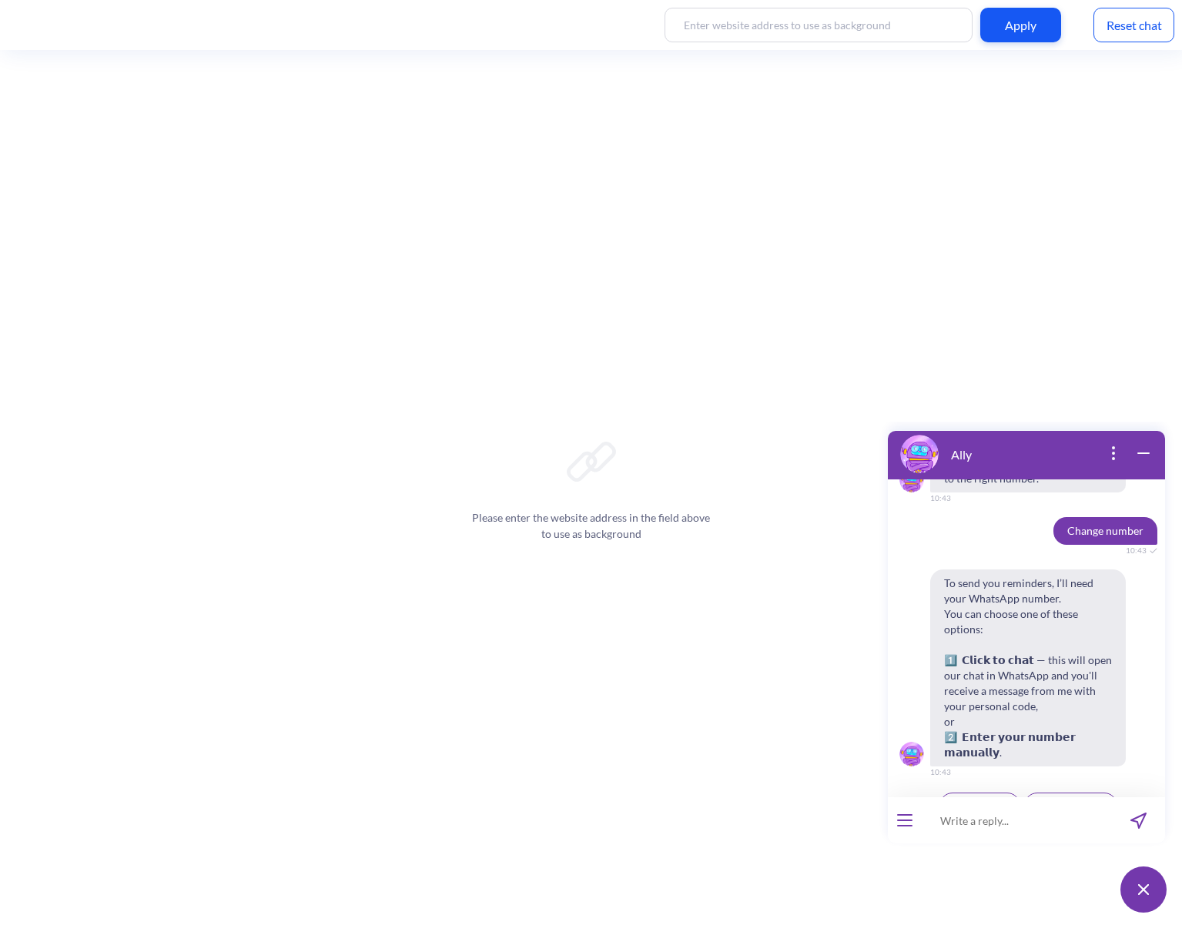
scroll to position [6606, 0]
click at [969, 798] on span "Click to chat" at bounding box center [979, 804] width 55 height 12
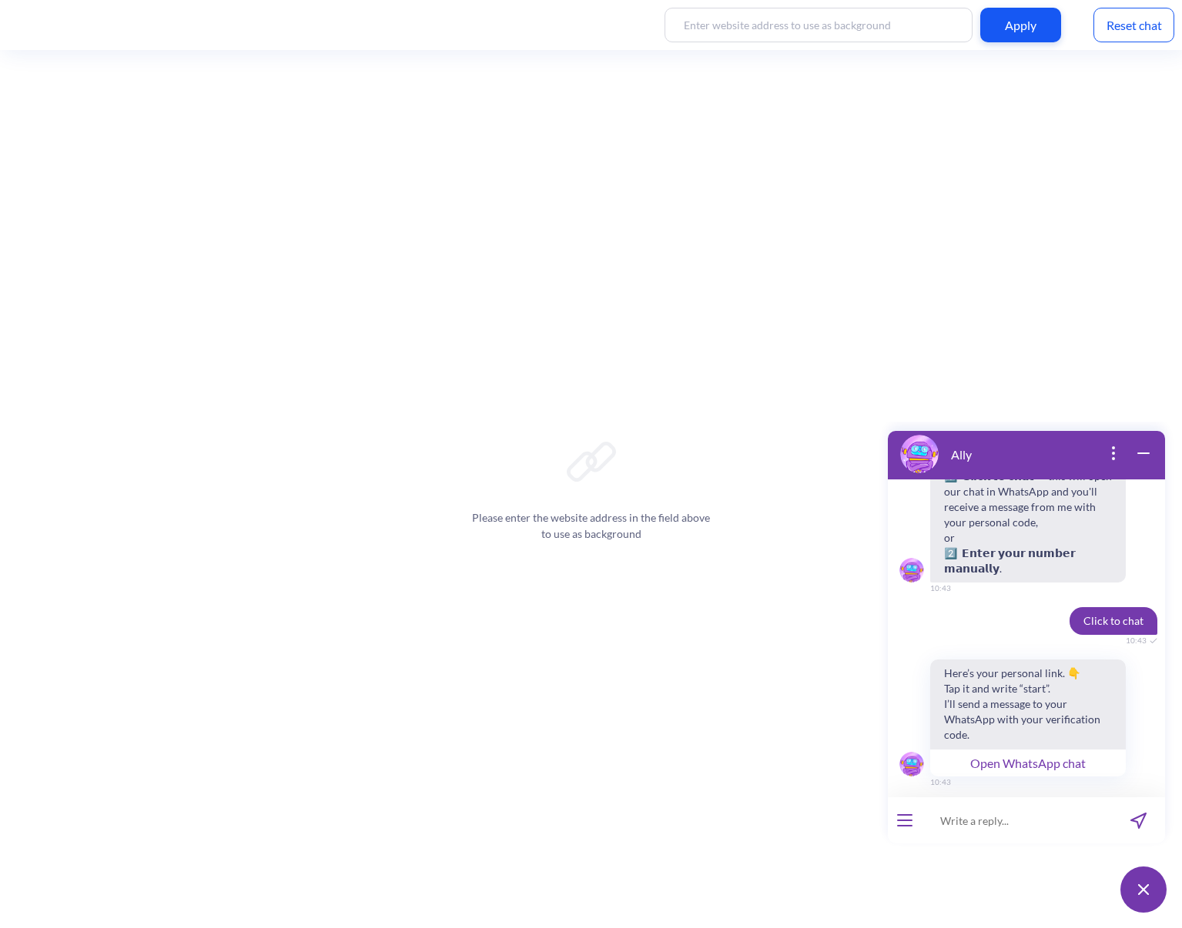
scroll to position [6800, 0]
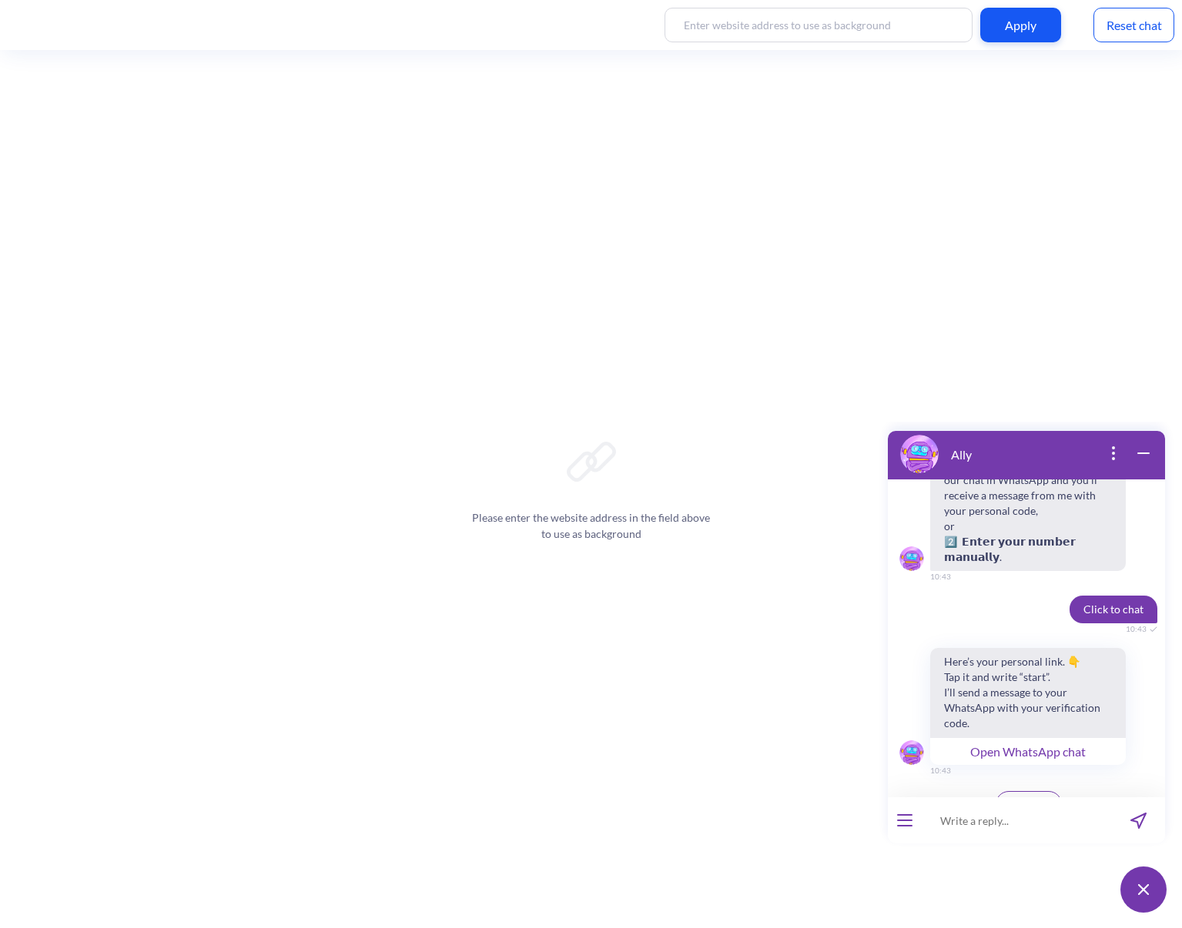
click at [1024, 737] on button "Open WhatsApp chat" at bounding box center [1028, 751] width 196 height 28
click at [1028, 737] on button "Open WhatsApp chat" at bounding box center [1028, 751] width 196 height 28
click at [1038, 798] on span "Continue" at bounding box center [1028, 804] width 40 height 12
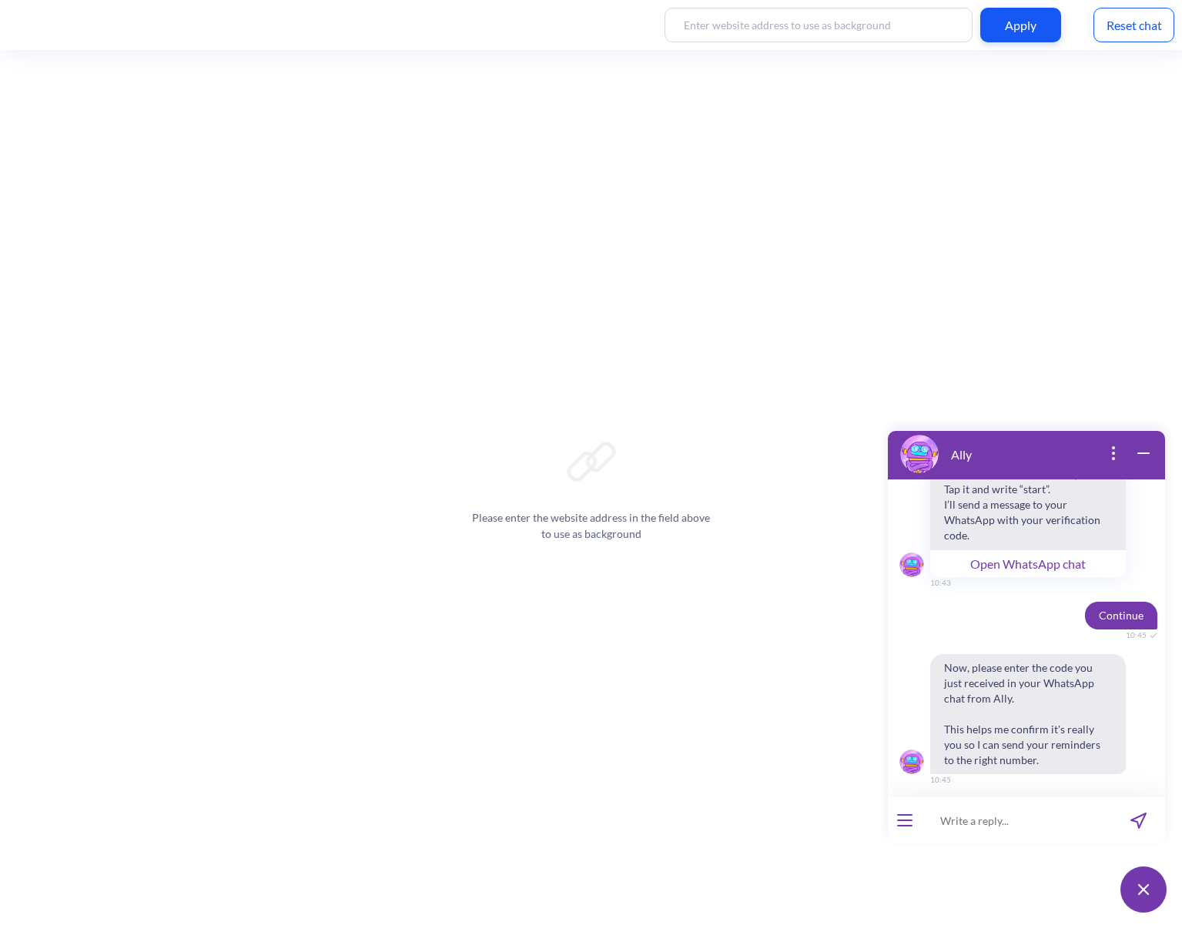
scroll to position [6998, 0]
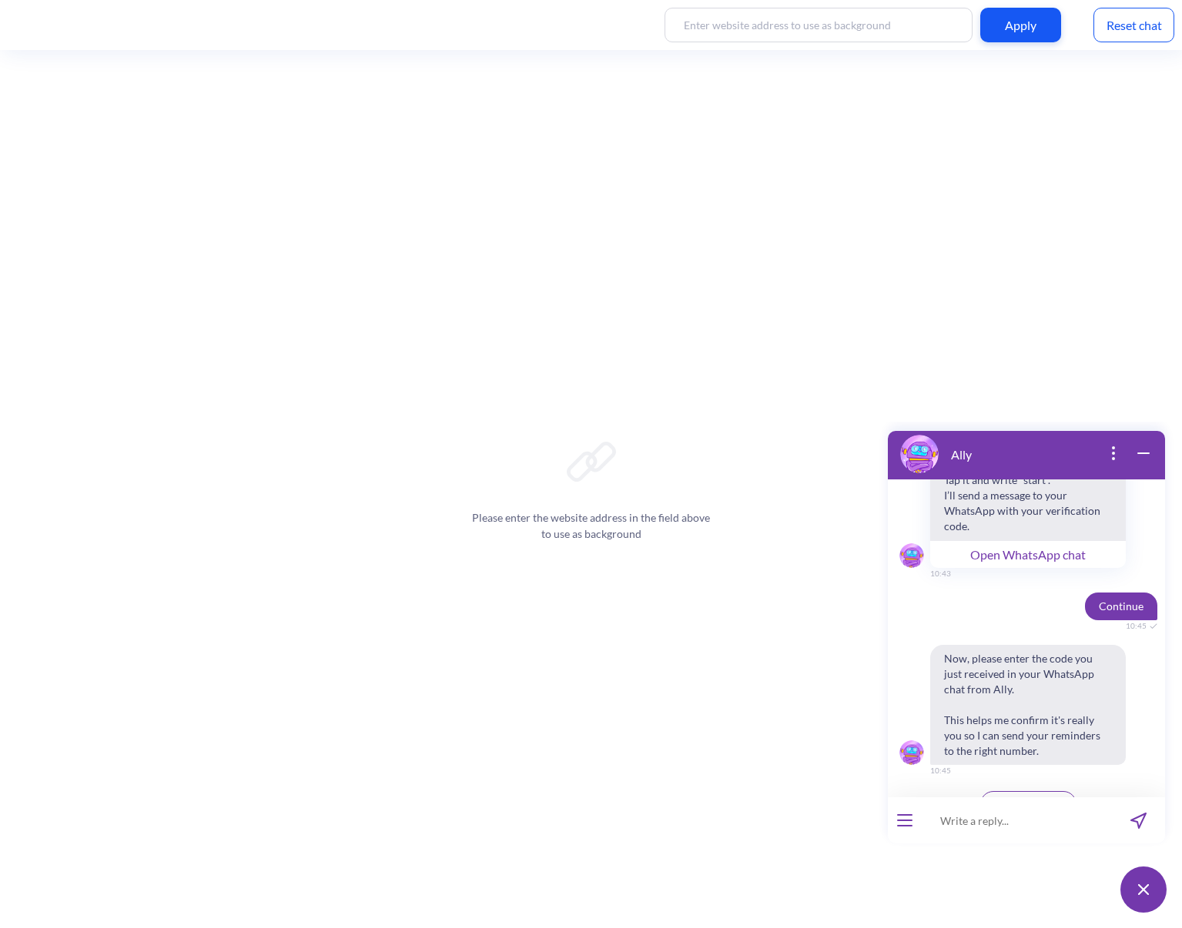
click at [1049, 822] on input at bounding box center [1016, 820] width 190 height 46
paste input "869715"
type input "869715"
click at [1144, 817] on icon "send message" at bounding box center [1138, 821] width 15 height 15
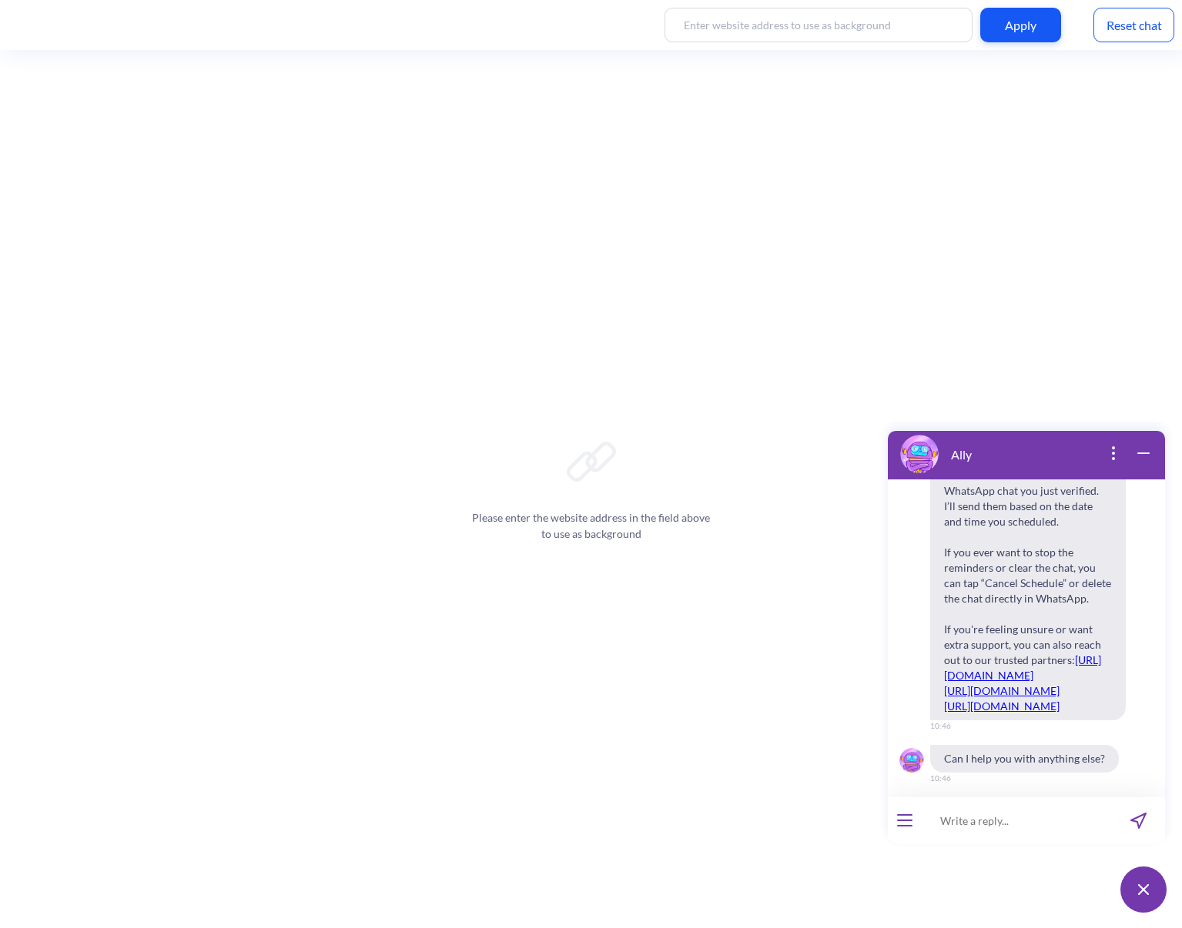
scroll to position [7462, 0]
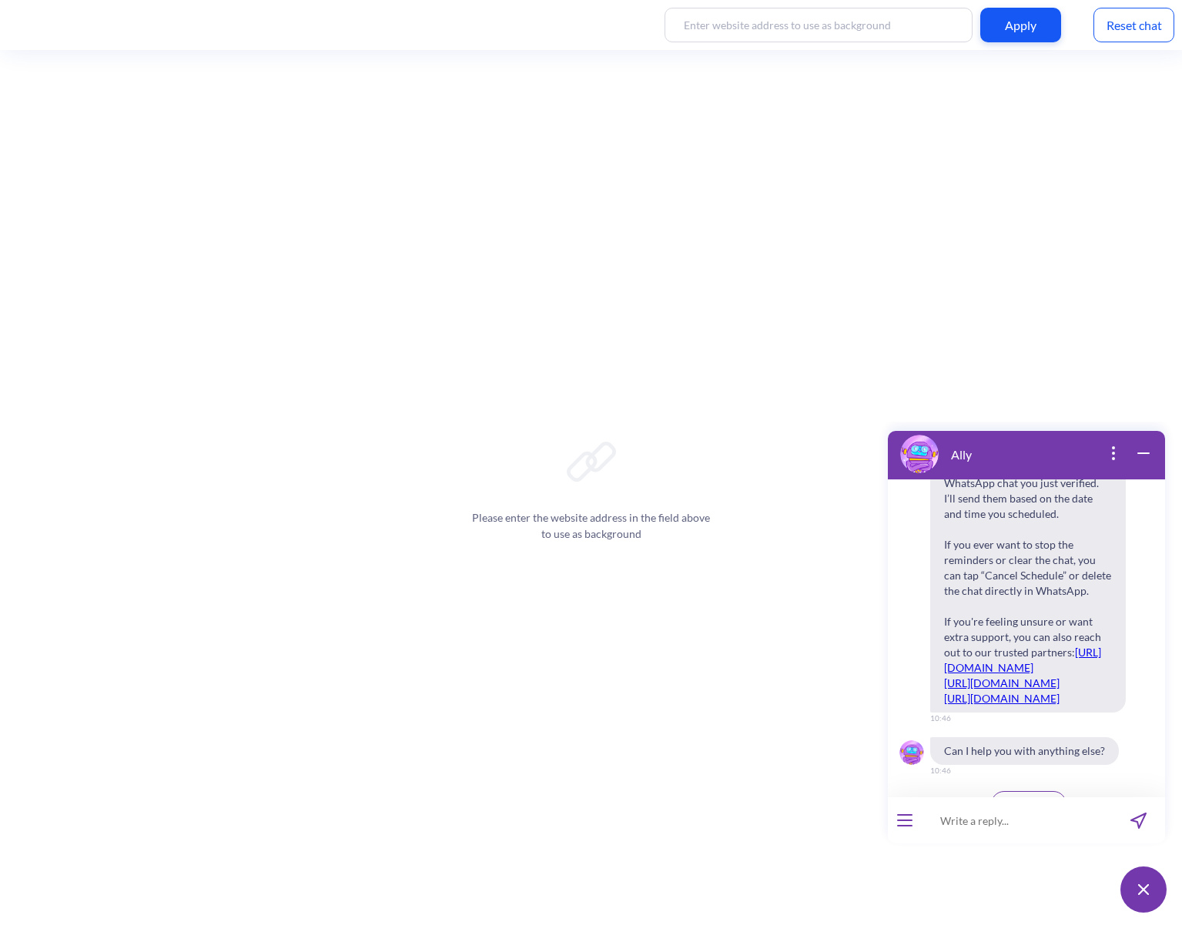
click at [1031, 798] on span "Main menu" at bounding box center [1028, 804] width 49 height 12
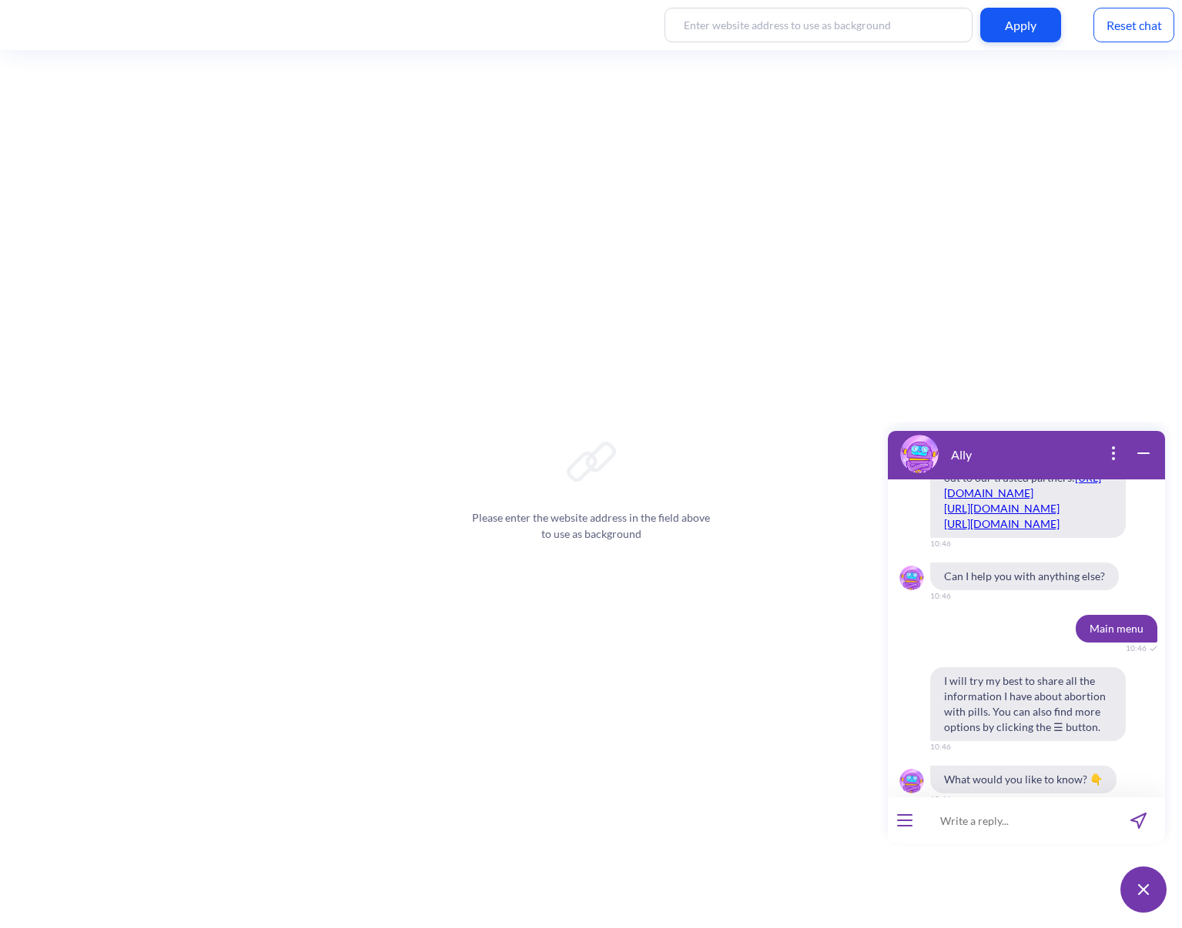
scroll to position [7696, 0]
